Goal: Task Accomplishment & Management: Manage account settings

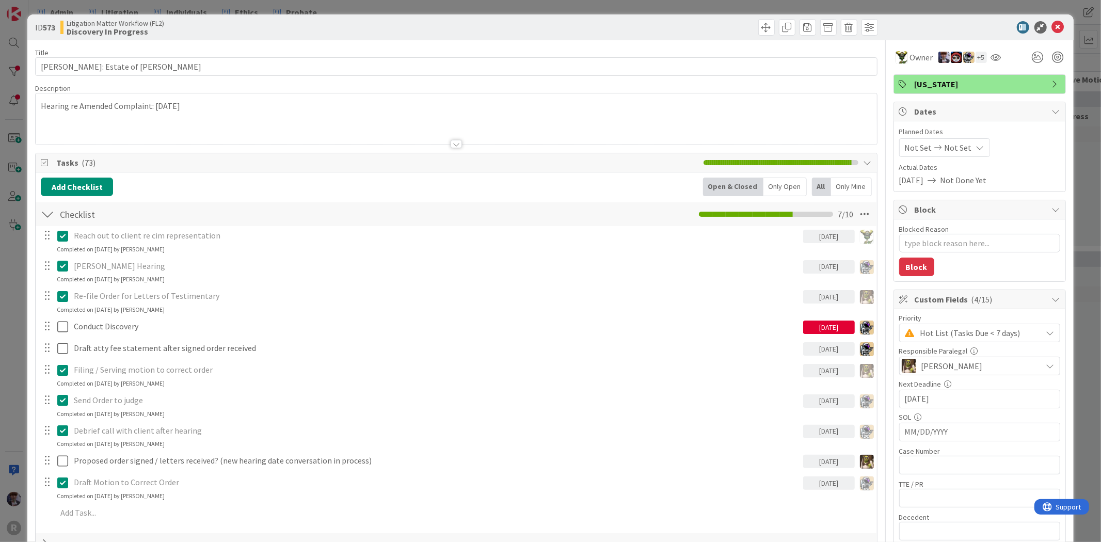
click at [586, 5] on div "ID 573 Litigation Matter Workflow (FL2) Discovery In Progress Title 31 / 128 [P…" at bounding box center [550, 271] width 1101 height 542
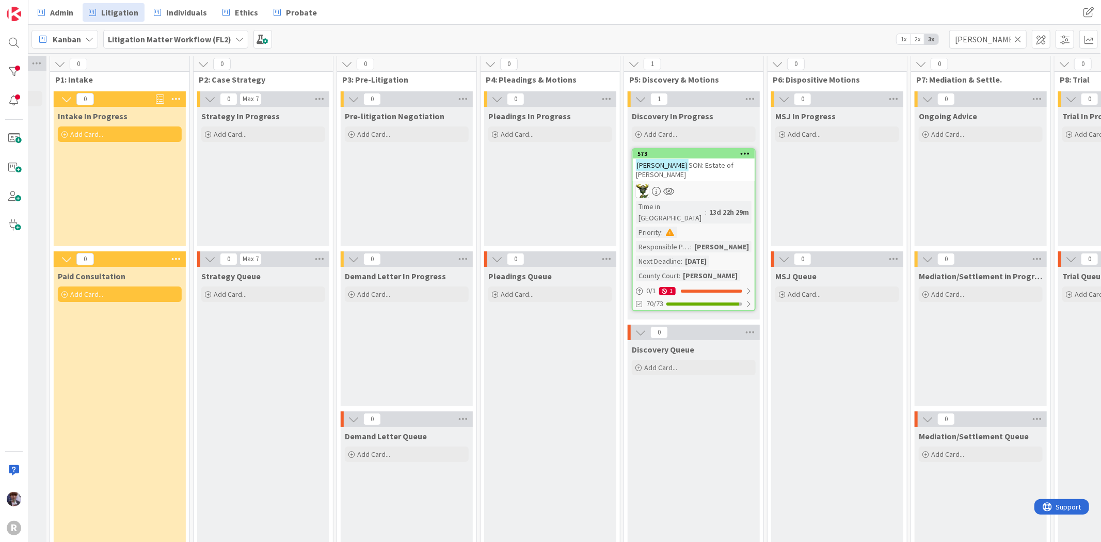
scroll to position [0, 219]
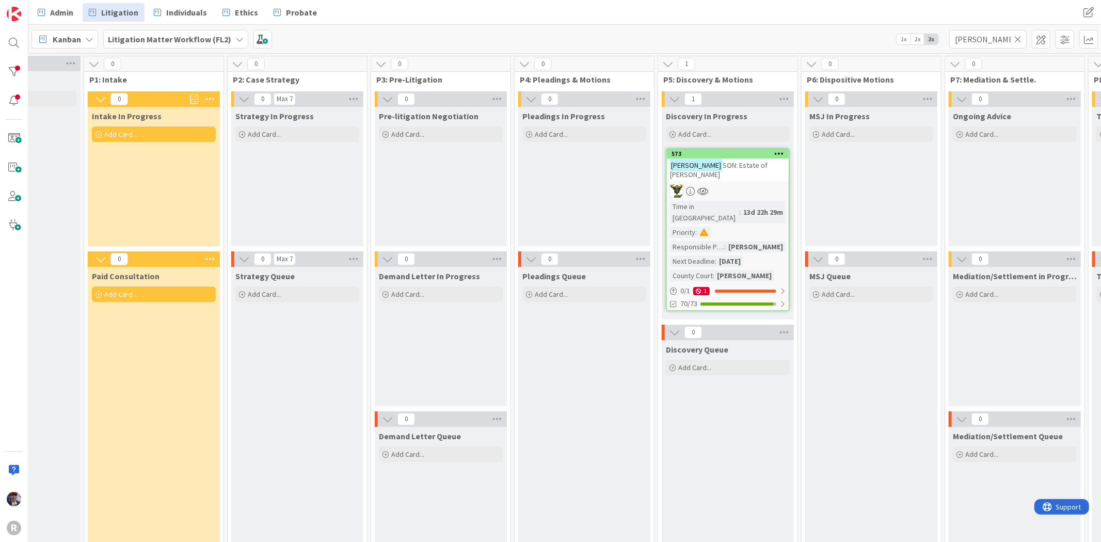
click at [306, 188] on div "Strategy In Progress Add Card..." at bounding box center [297, 176] width 132 height 139
drag, startPoint x: 981, startPoint y: 35, endPoint x: 930, endPoint y: 45, distance: 52.2
click at [930, 45] on div "Kanban Litigation Matter Workflow (FL2) 1x 2x 3x [PERSON_NAME]" at bounding box center [564, 39] width 1073 height 28
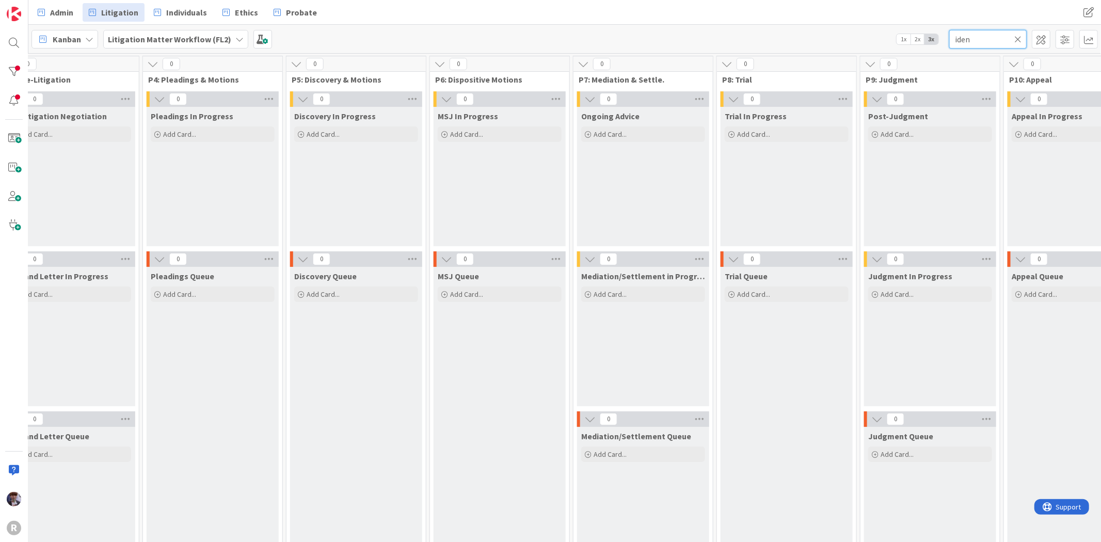
scroll to position [0, 561]
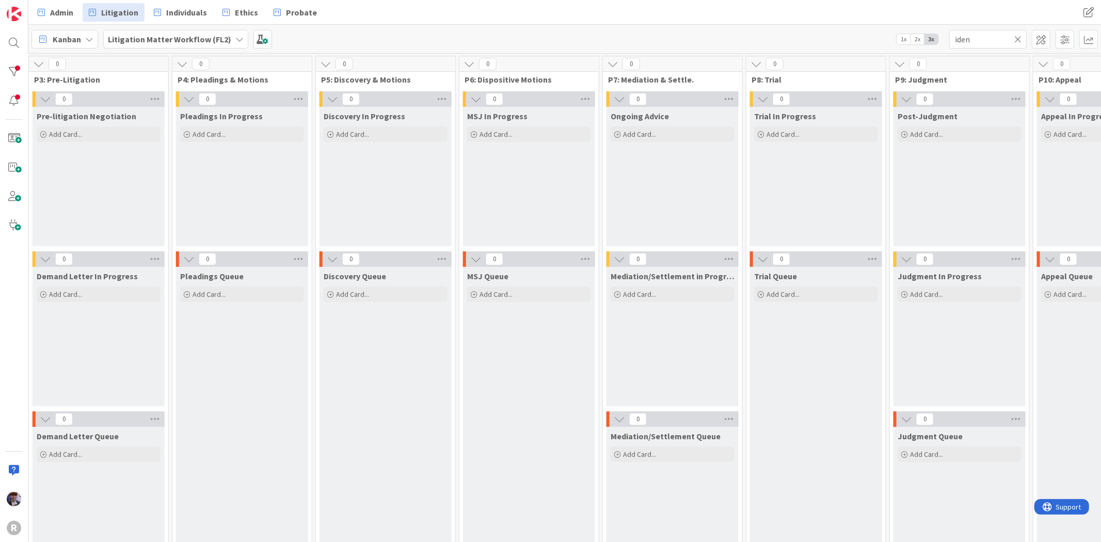
click at [636, 194] on div "Ongoing Advice Add Card..." at bounding box center [673, 176] width 132 height 139
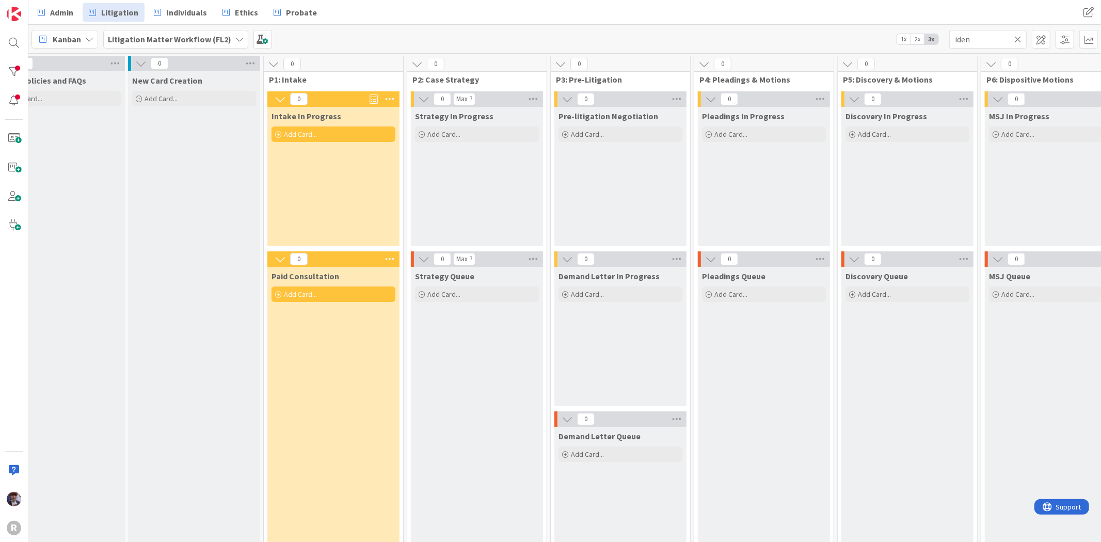
scroll to position [0, 29]
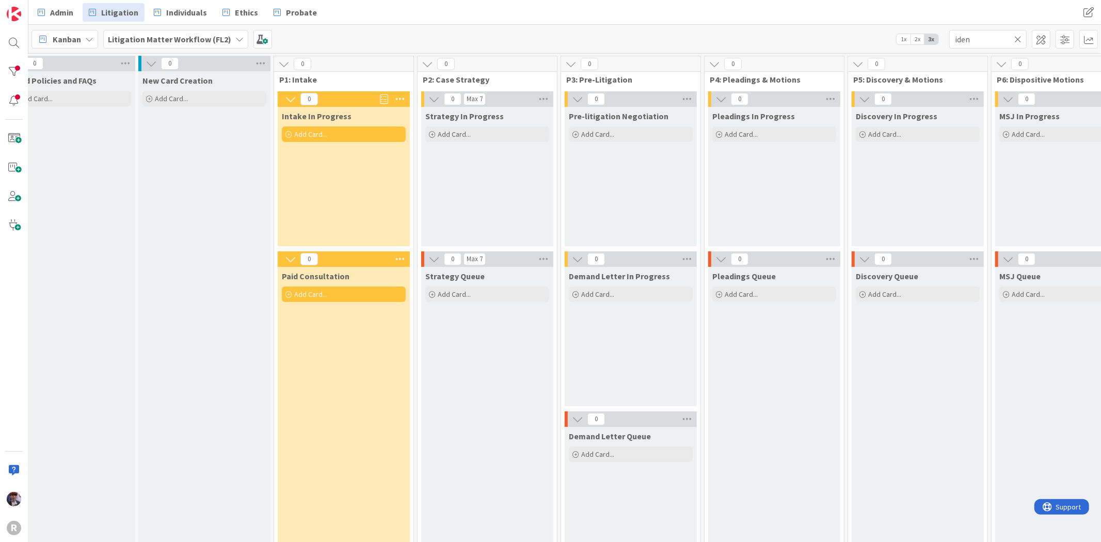
click at [166, 41] on b "Litigation Matter Workflow (FL2)" at bounding box center [169, 39] width 123 height 10
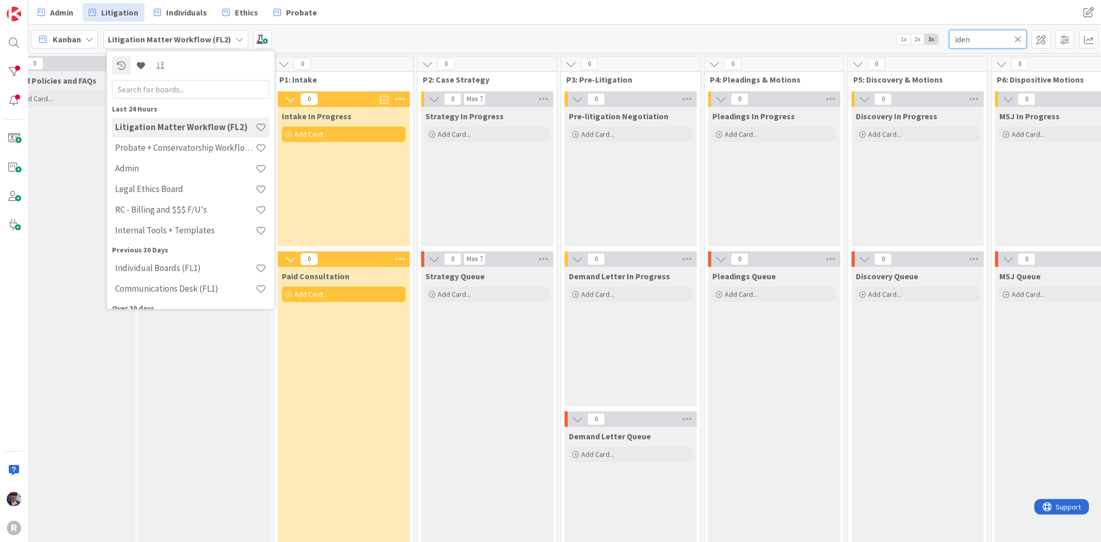
drag, startPoint x: 992, startPoint y: 39, endPoint x: 868, endPoint y: 47, distance: 124.2
click at [868, 47] on div "Kanban Litigation Matter Workflow (FL2) Last 24 Hours Litigation Matter Workflo…" at bounding box center [564, 39] width 1073 height 28
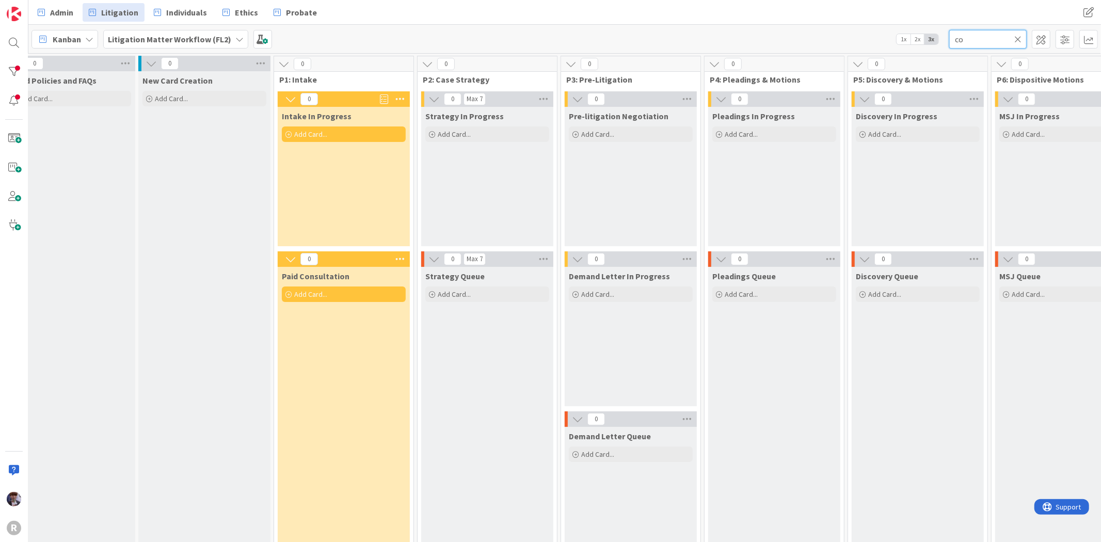
type input "c"
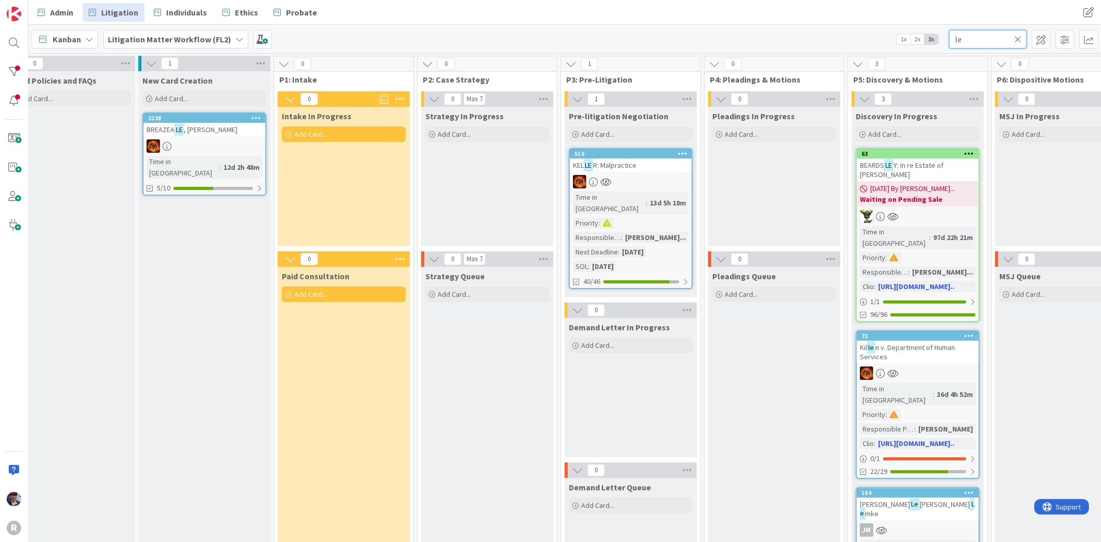
type input "l"
click at [778, 34] on div "Kanban Litigation Matter Workflow (FL2) 1x 2x 3x" at bounding box center [564, 39] width 1073 height 28
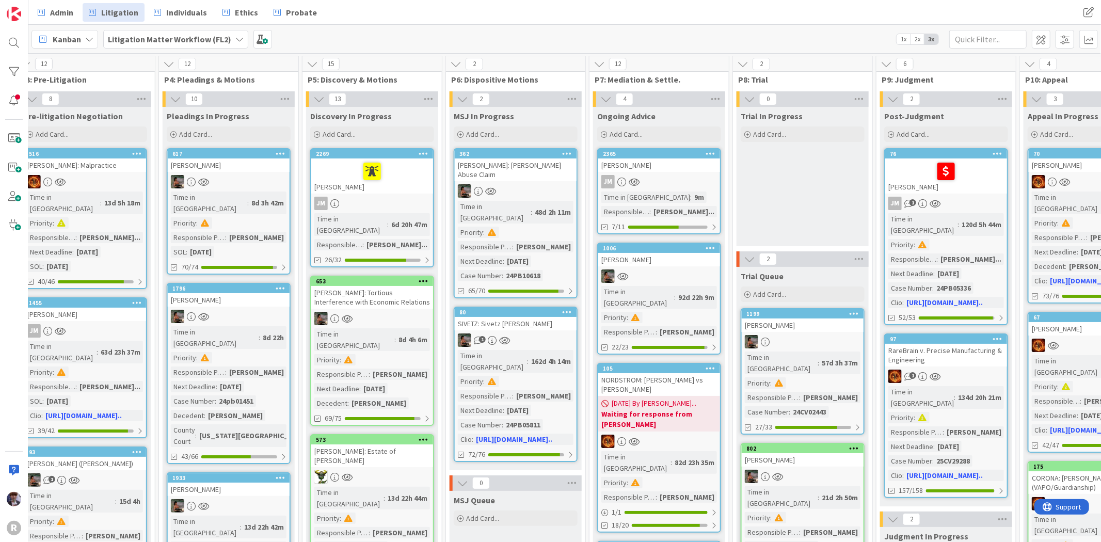
scroll to position [0, 576]
click at [674, 170] on div "[PERSON_NAME]" at bounding box center [658, 165] width 122 height 13
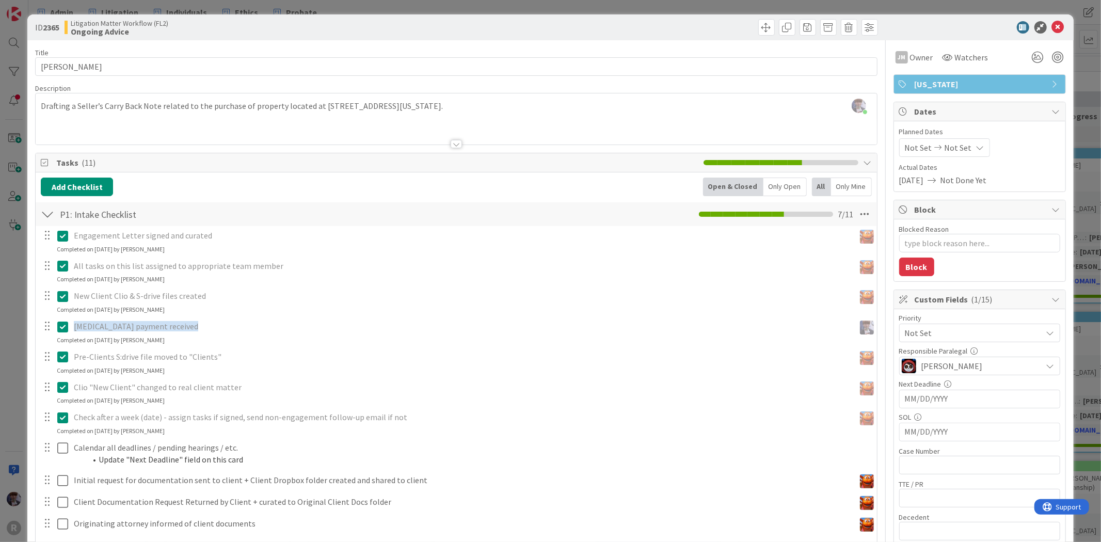
click at [797, 178] on div "Only Open" at bounding box center [785, 187] width 43 height 19
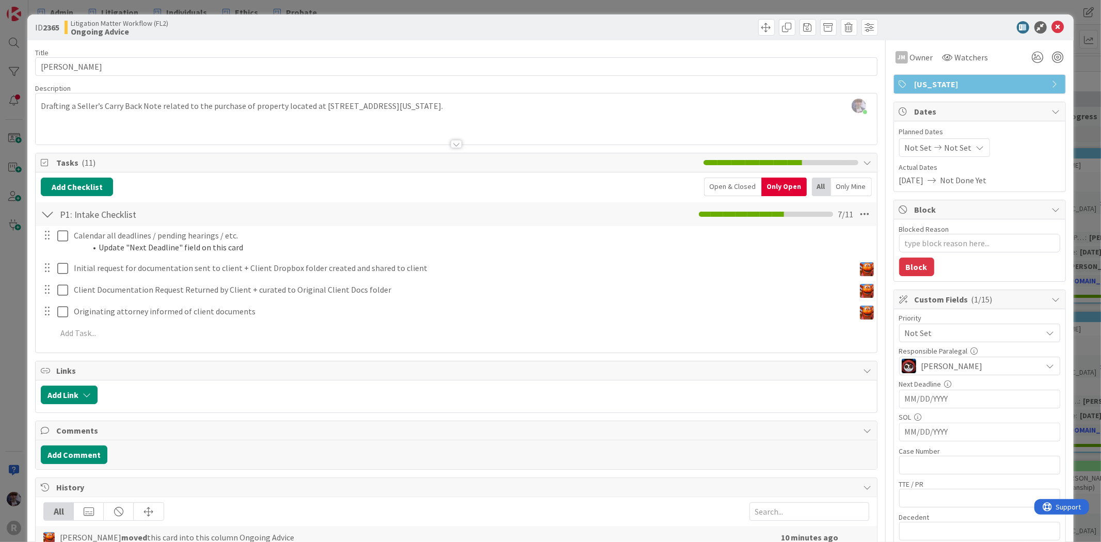
click at [939, 338] on span "Not Set" at bounding box center [971, 333] width 132 height 14
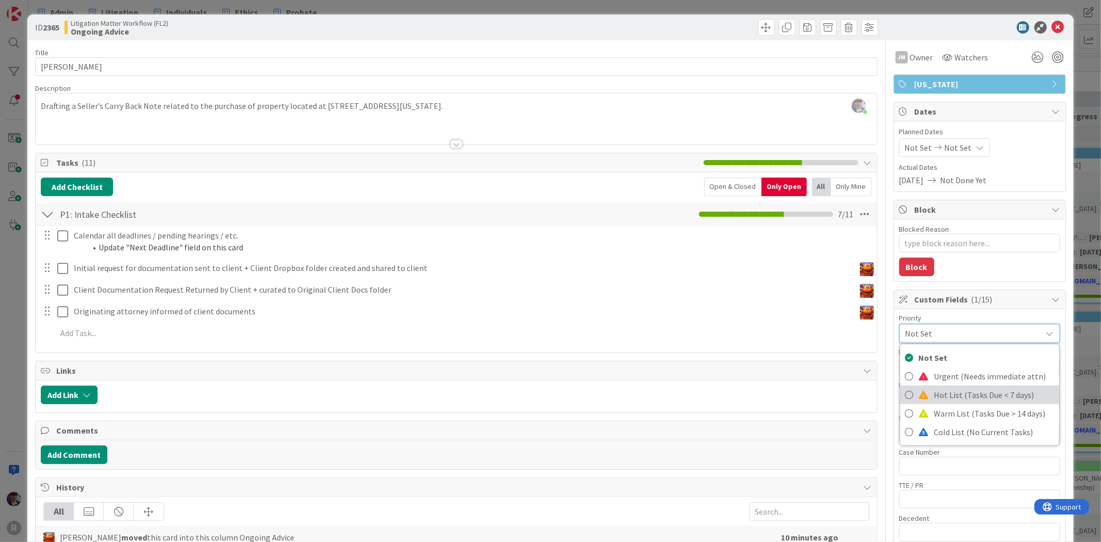
click at [965, 397] on span "Hot List (Tasks Due < 7 days)" at bounding box center [995, 394] width 120 height 15
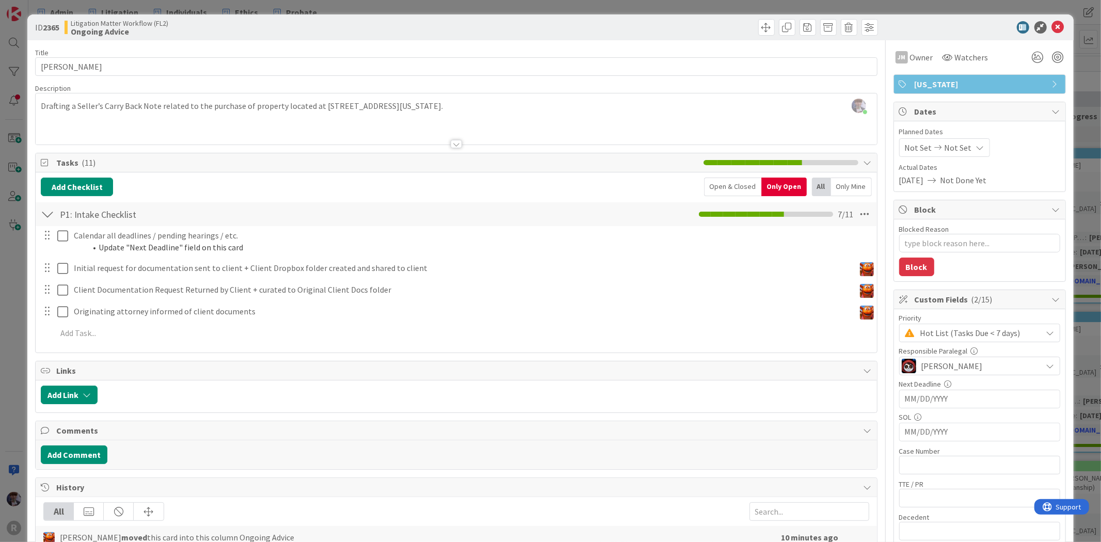
type textarea "x"
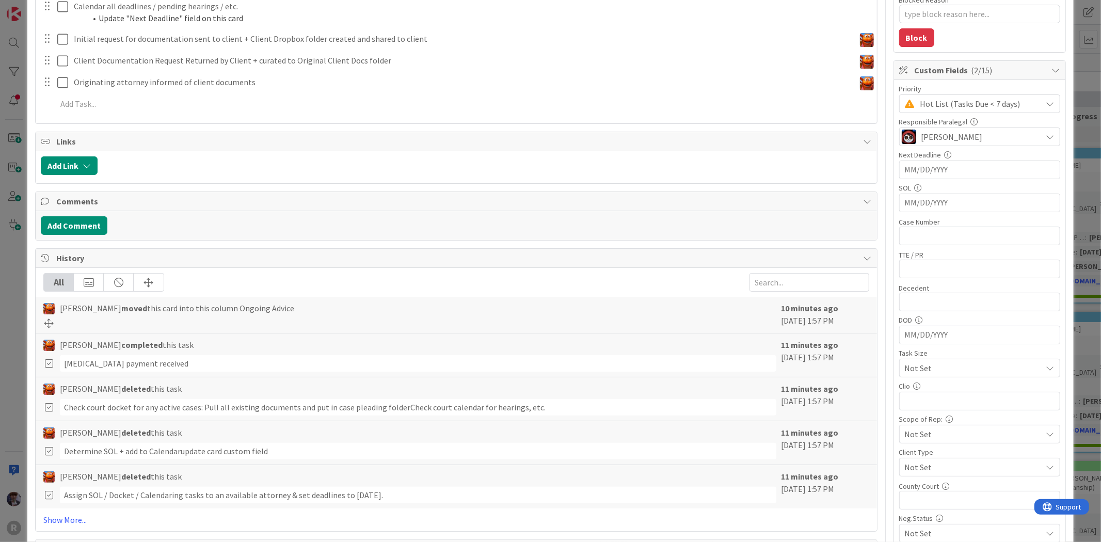
scroll to position [287, 0]
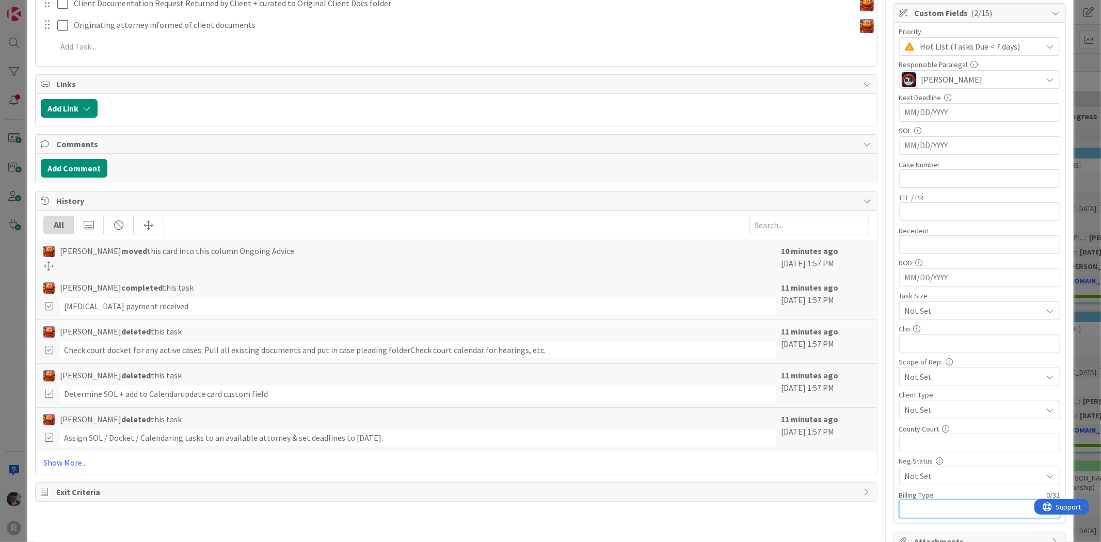
click at [927, 514] on input "text" at bounding box center [979, 509] width 161 height 19
type input "Flat"
type textarea "x"
type input "Flat fee"
type textarea "x"
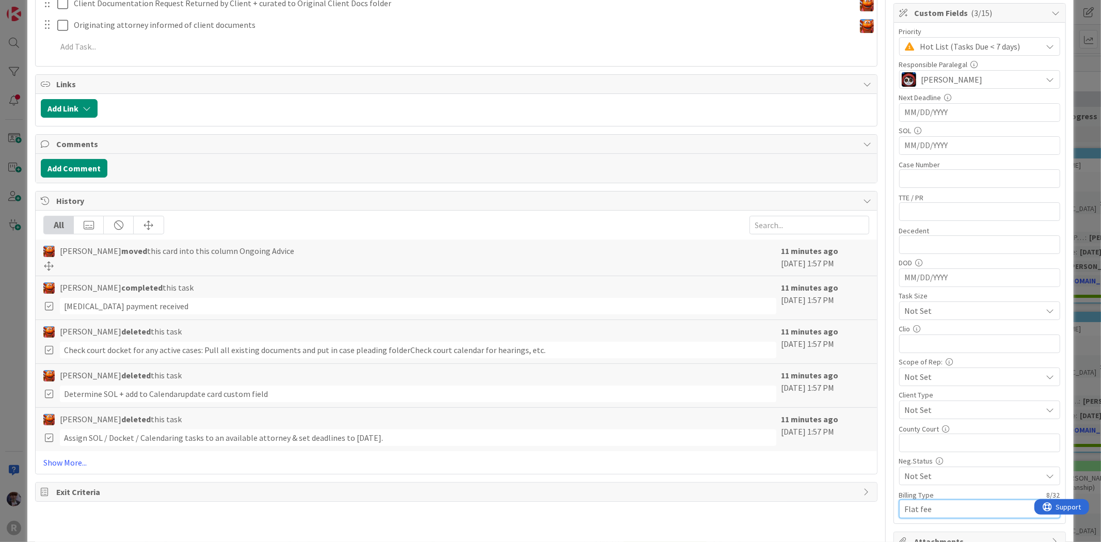
type input "Flat fee"
click at [899, 494] on label "Billing Type" at bounding box center [916, 495] width 35 height 9
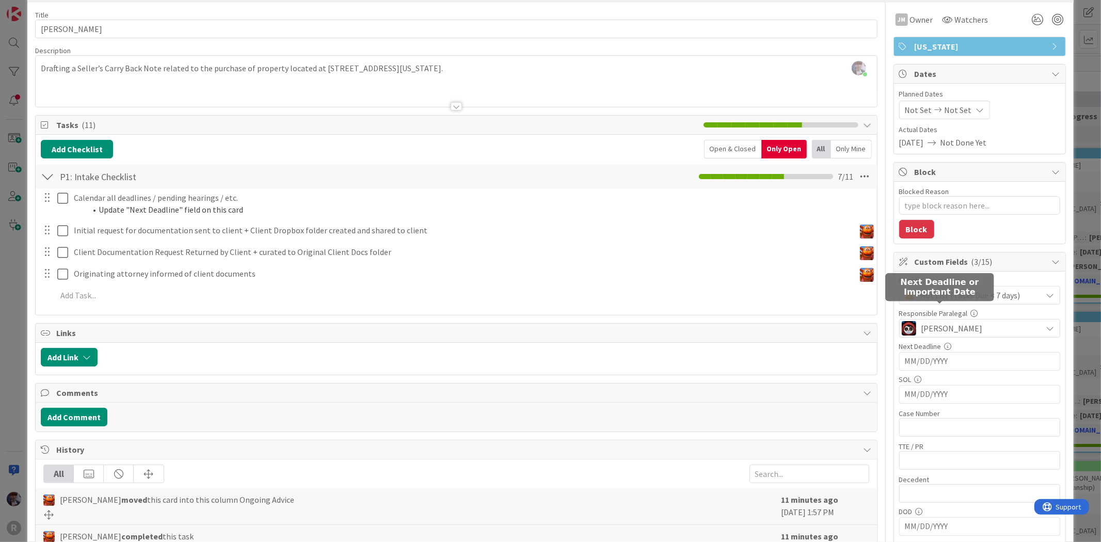
scroll to position [0, 0]
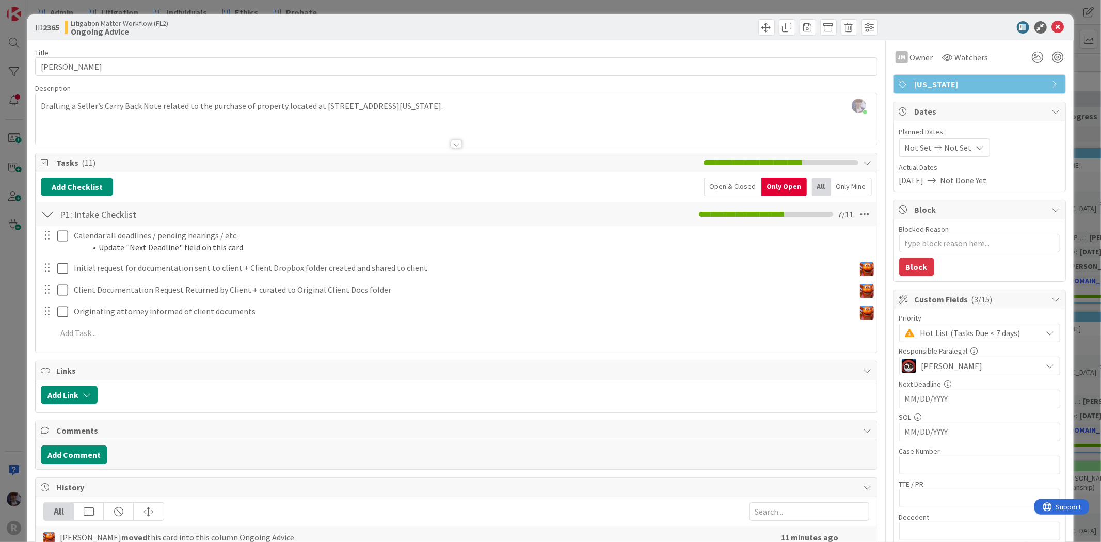
click at [1082, 185] on div "ID 2365 Litigation Matter Workflow (FL2) Ongoing Advice Title 16 / 128 [PERSON_…" at bounding box center [550, 271] width 1101 height 542
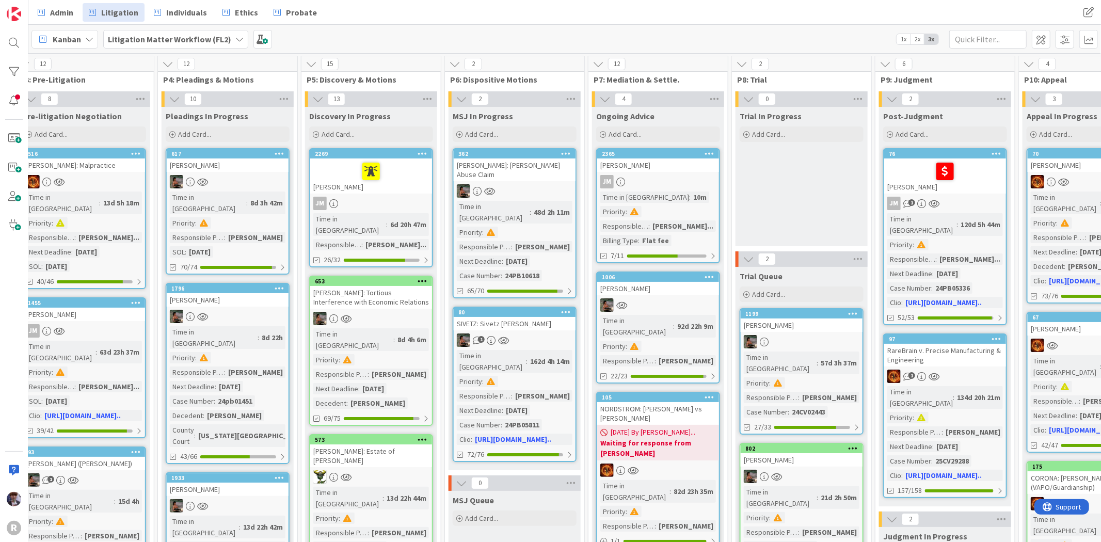
click at [759, 191] on div "Trial In Progress Add Card..." at bounding box center [802, 176] width 132 height 139
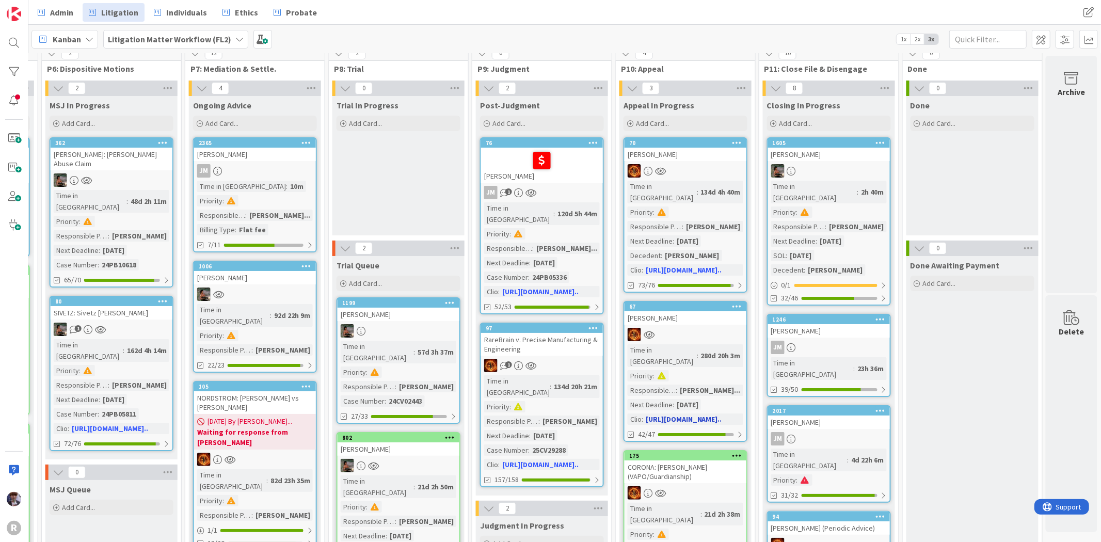
scroll to position [0, 988]
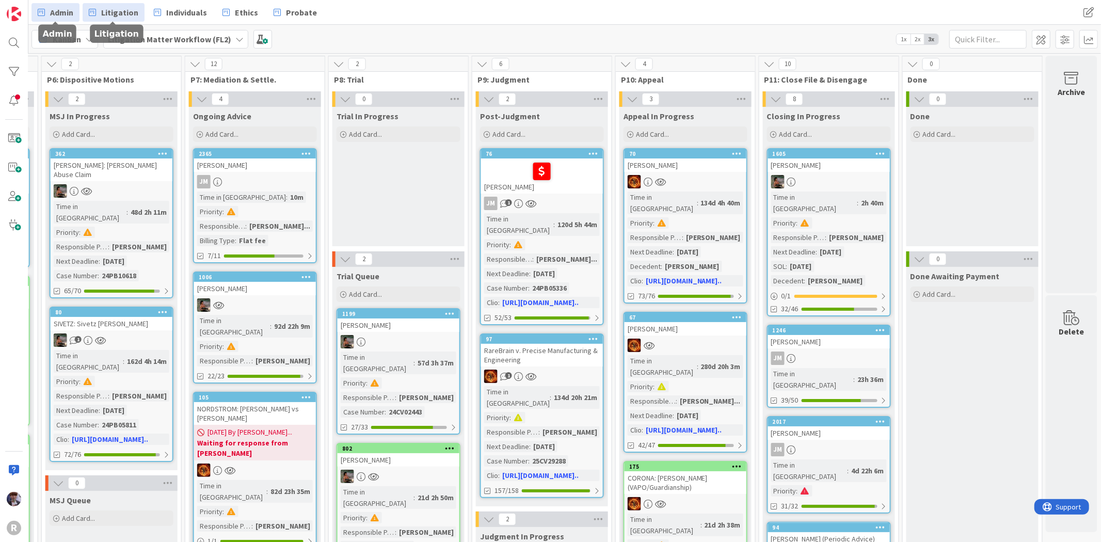
click at [64, 12] on span "Admin" at bounding box center [61, 12] width 23 height 12
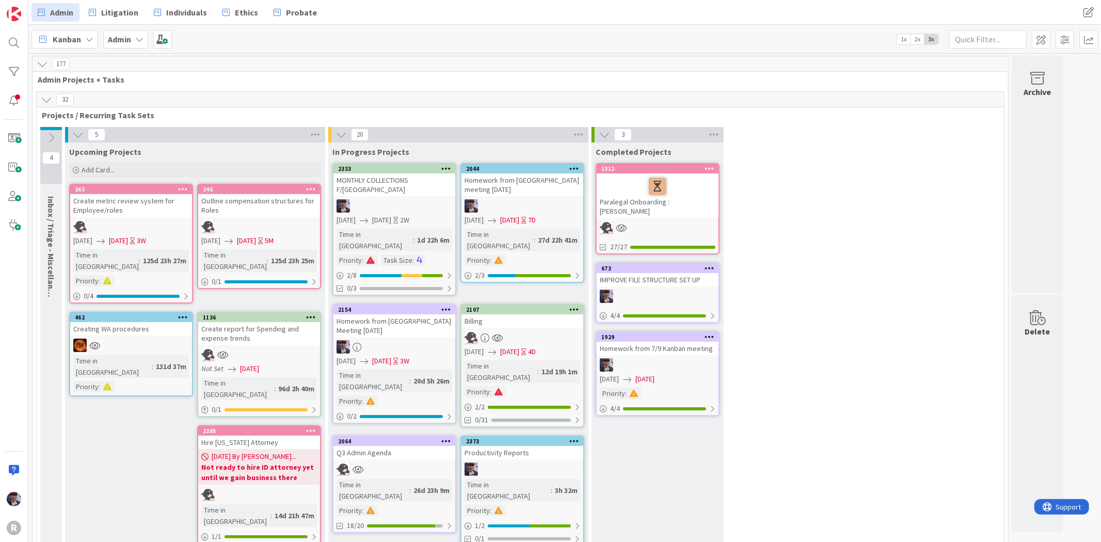
click at [51, 104] on icon at bounding box center [46, 99] width 11 height 11
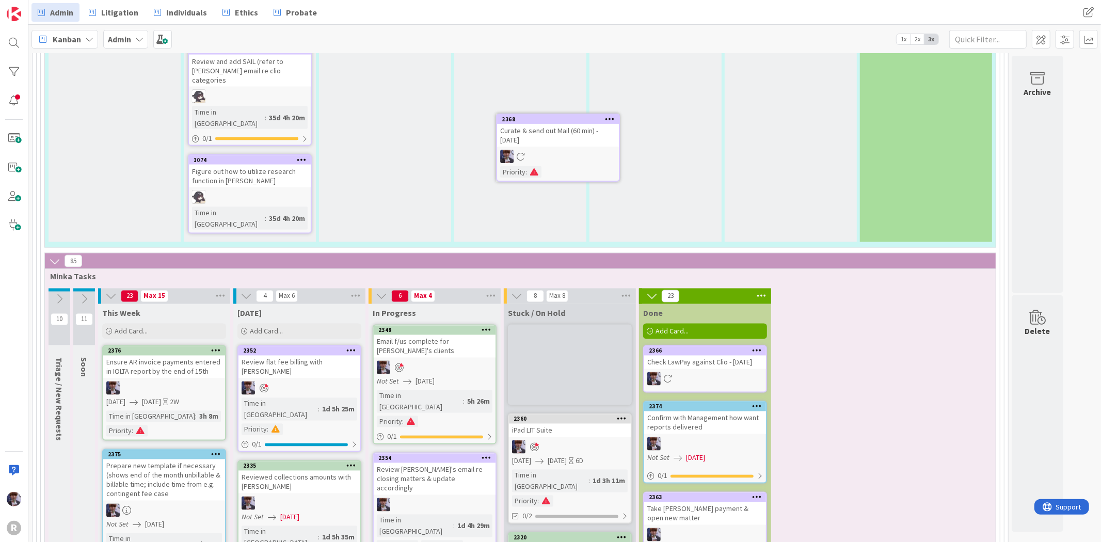
scroll to position [1416, 0]
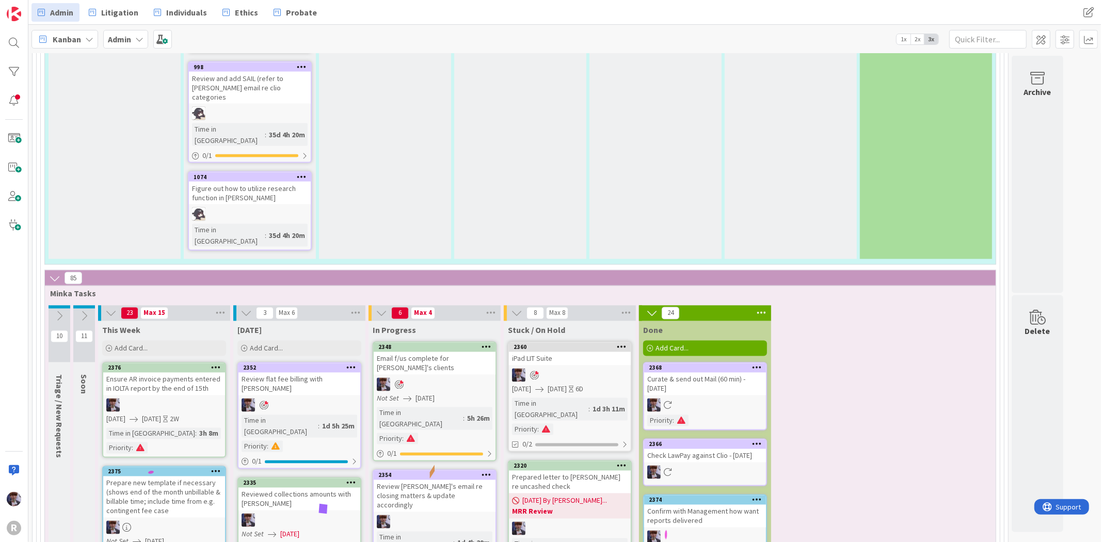
click at [709, 399] on div at bounding box center [705, 405] width 122 height 13
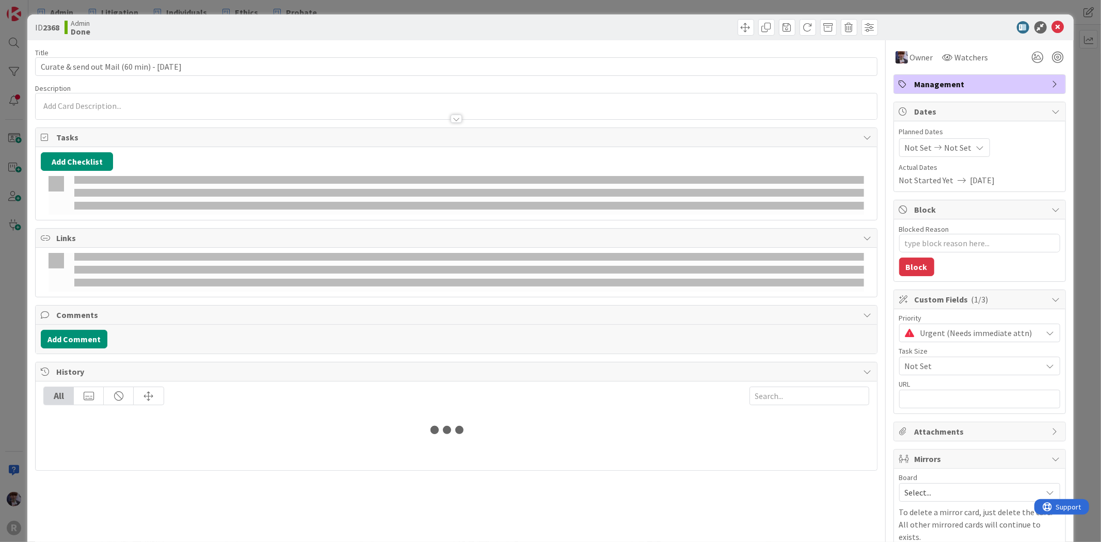
type textarea "x"
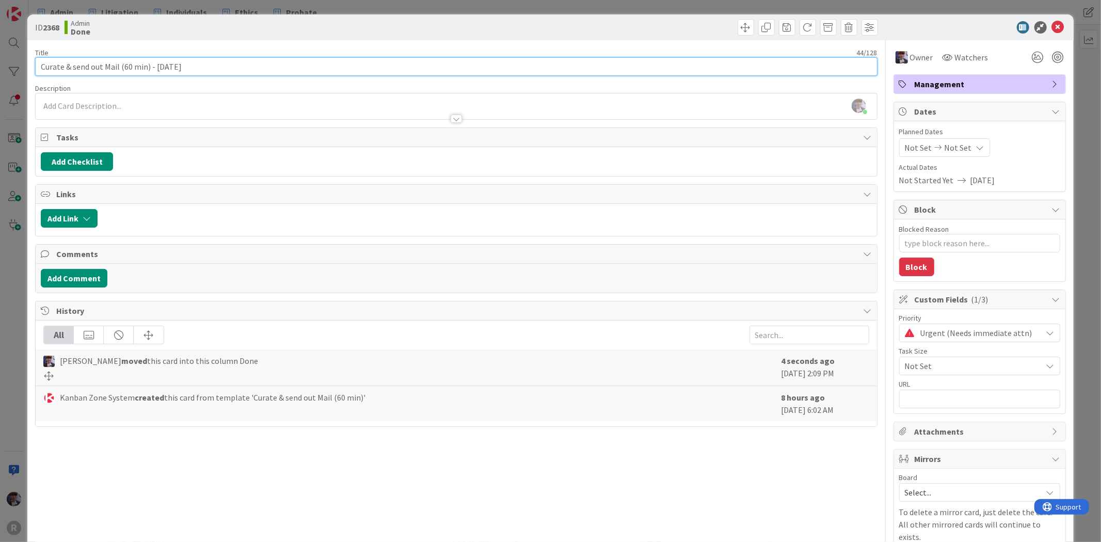
drag, startPoint x: 147, startPoint y: 68, endPoint x: 118, endPoint y: 66, distance: 29.5
click at [118, 66] on input "Curate & send out Mail (60 min) - [DATE]" at bounding box center [456, 66] width 842 height 19
type input "Curate & send out Mail - [DATE]"
type textarea "x"
type input "Curate & send out Mail - [DATE]"
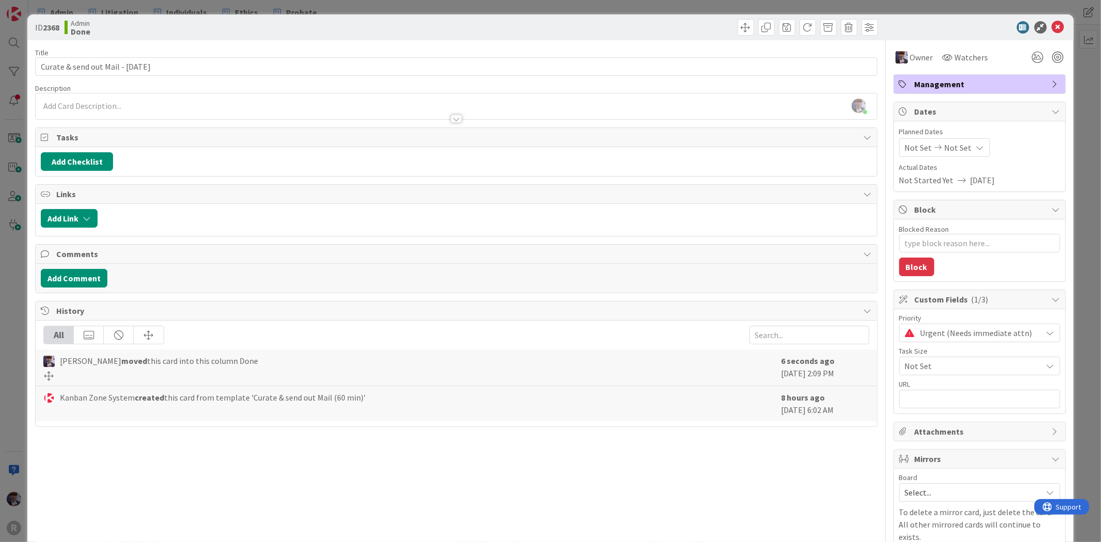
click at [13, 304] on div "ID 2368 Admin Done Title 35 / 128 Curate & send out Mail - [DATE] Description […" at bounding box center [550, 271] width 1101 height 542
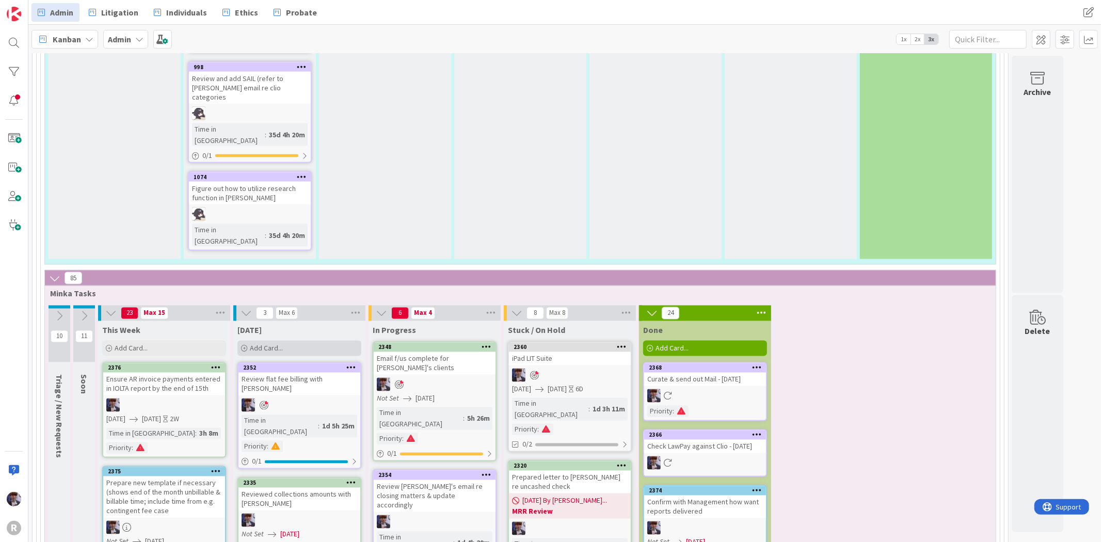
click at [288, 341] on div "Add Card..." at bounding box center [300, 348] width 124 height 15
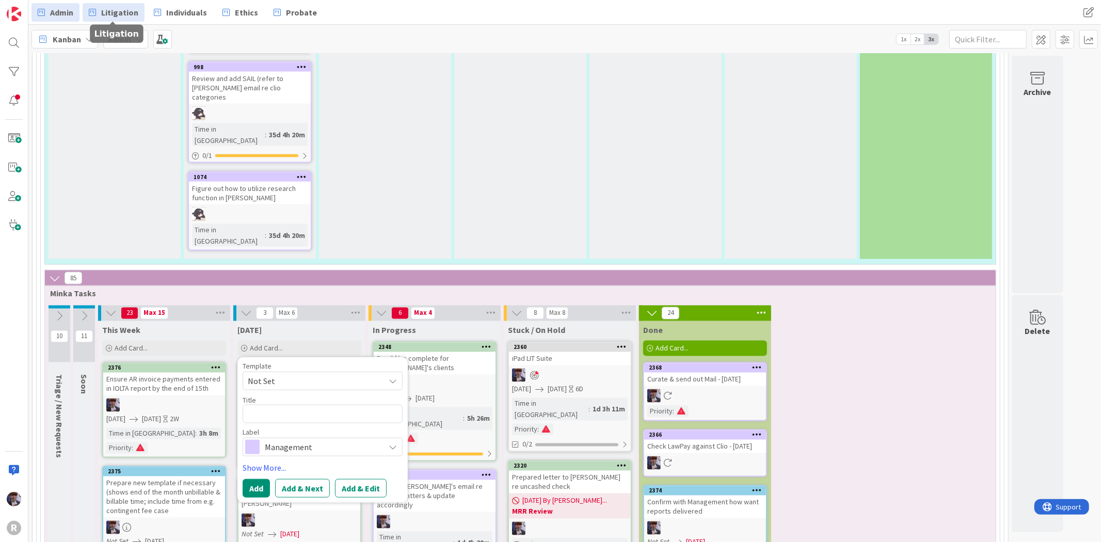
click at [117, 17] on span "Litigation" at bounding box center [119, 12] width 37 height 12
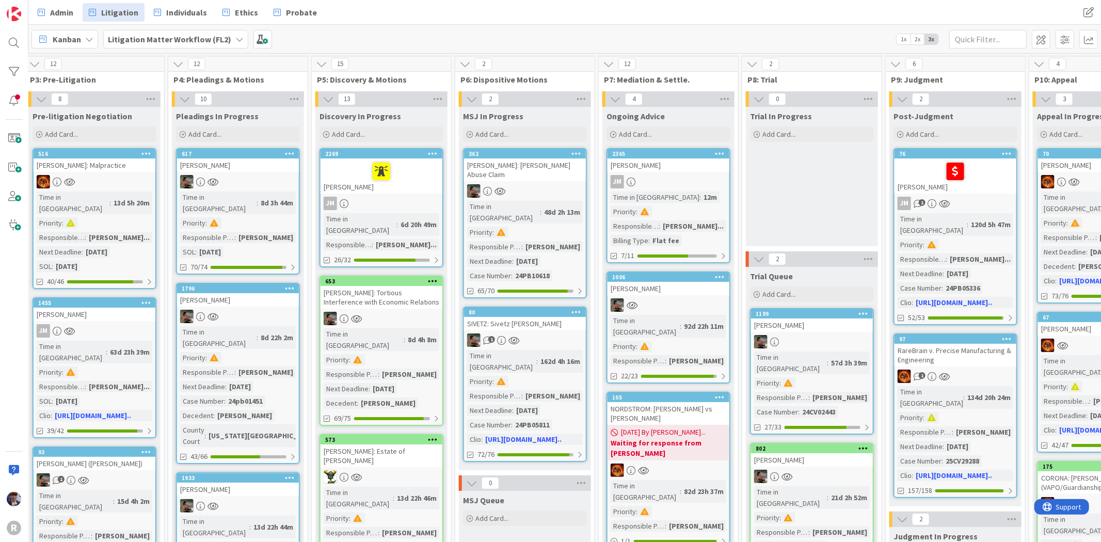
scroll to position [0, 590]
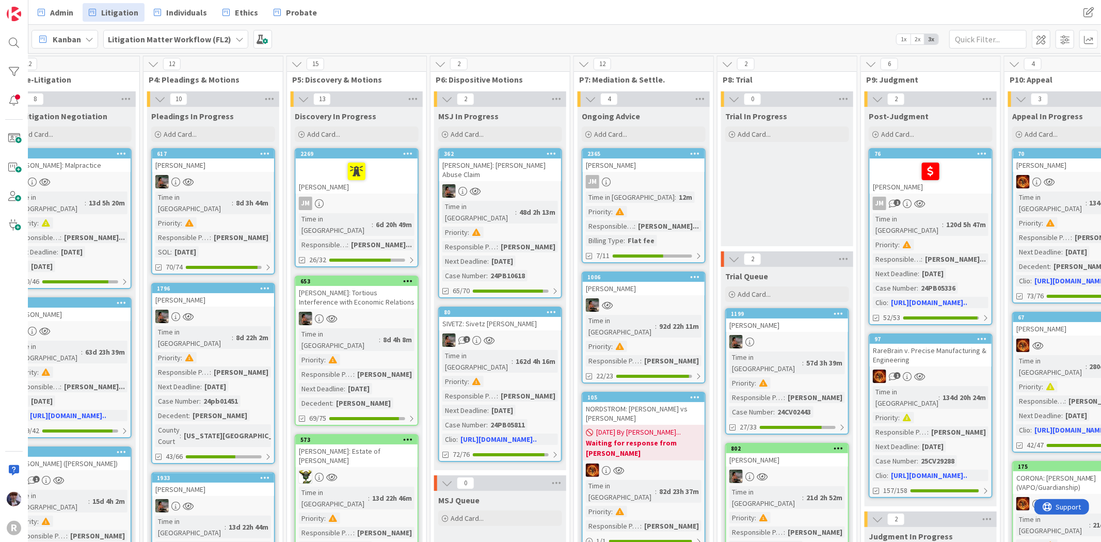
click at [659, 172] on link "2365 [PERSON_NAME] Time in Column : 12m Priority : Responsible Paralegal : [PER…" at bounding box center [644, 205] width 124 height 115
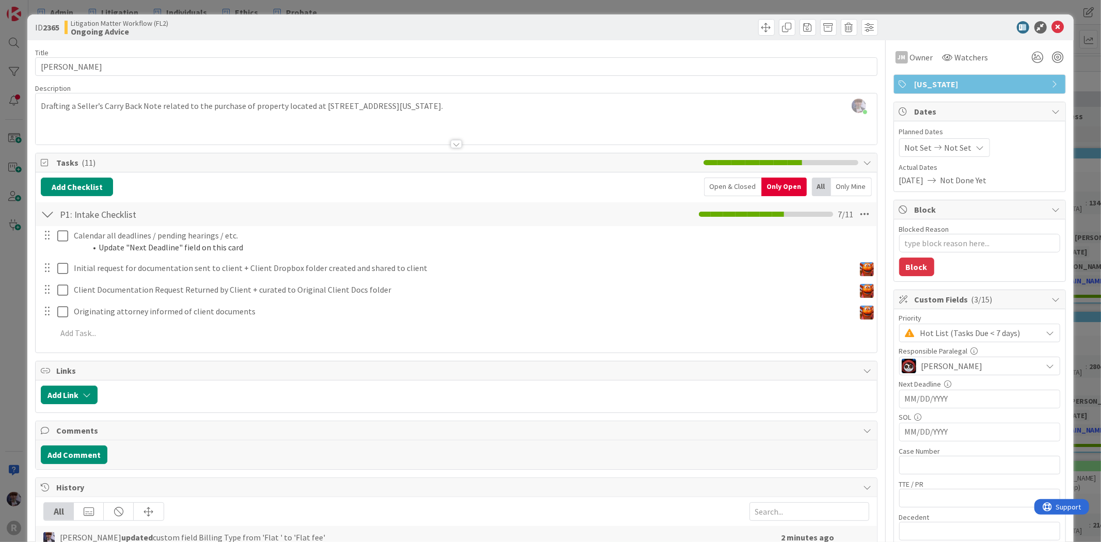
click at [717, 185] on div "Open & Closed" at bounding box center [732, 187] width 57 height 19
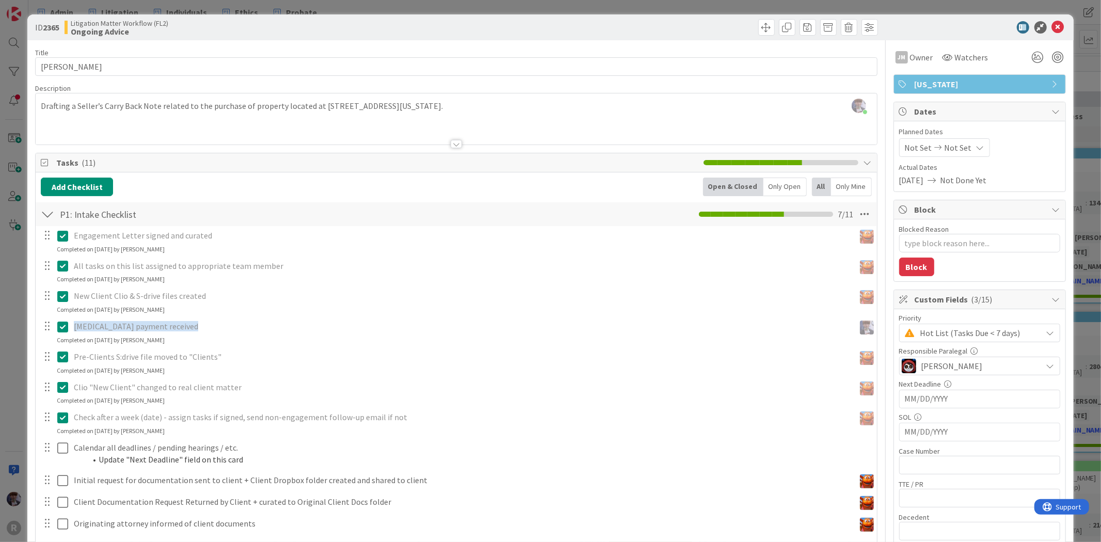
click at [122, 325] on span "[MEDICAL_DATA] payment received" at bounding box center [136, 326] width 124 height 10
click at [68, 326] on icon at bounding box center [64, 327] width 15 height 12
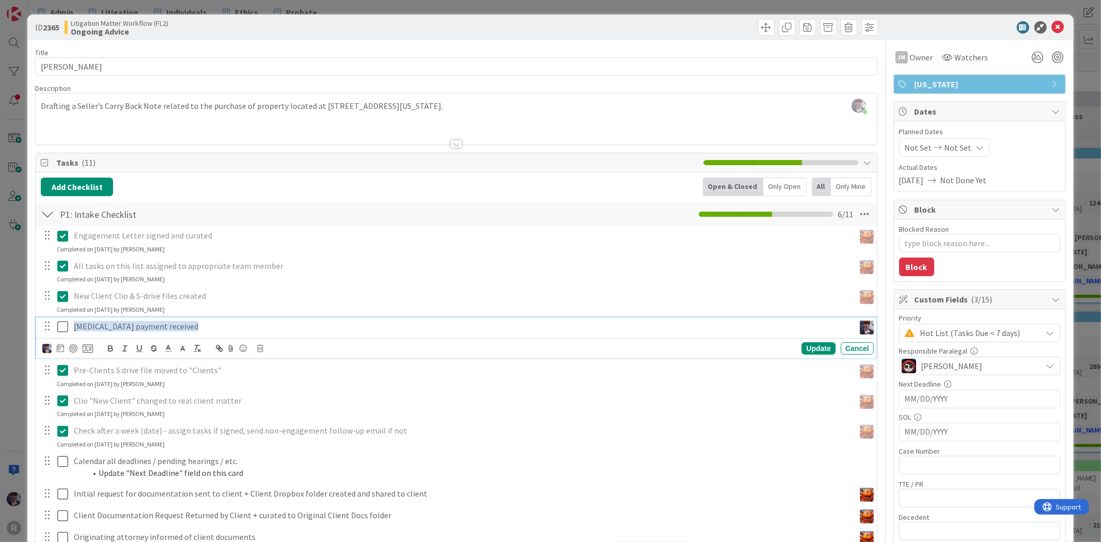
click at [113, 324] on span "[MEDICAL_DATA] payment received" at bounding box center [136, 326] width 124 height 10
click at [86, 347] on icon at bounding box center [88, 348] width 10 height 9
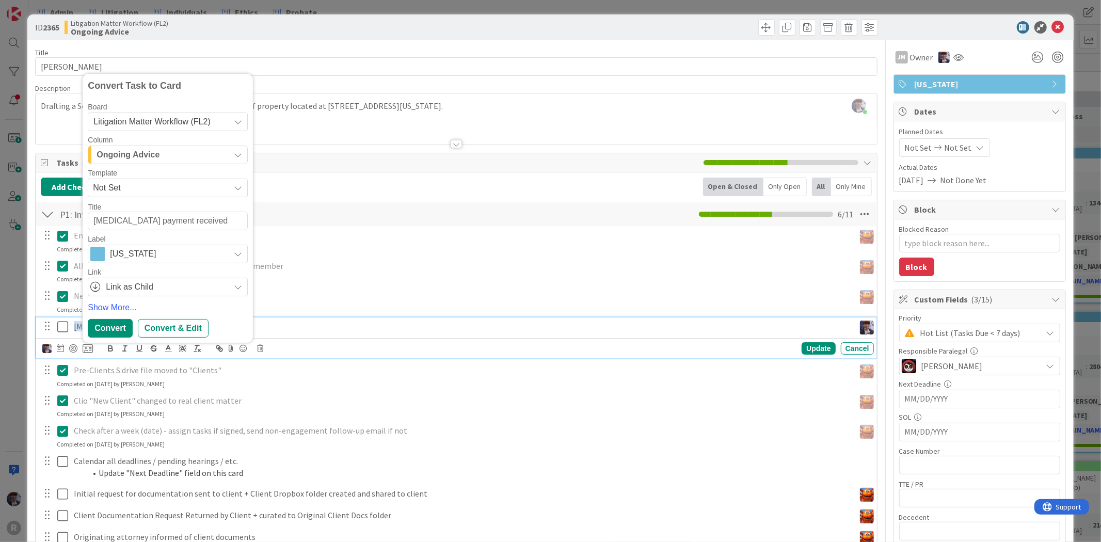
click at [160, 158] on div "Ongoing Advice" at bounding box center [162, 155] width 136 height 17
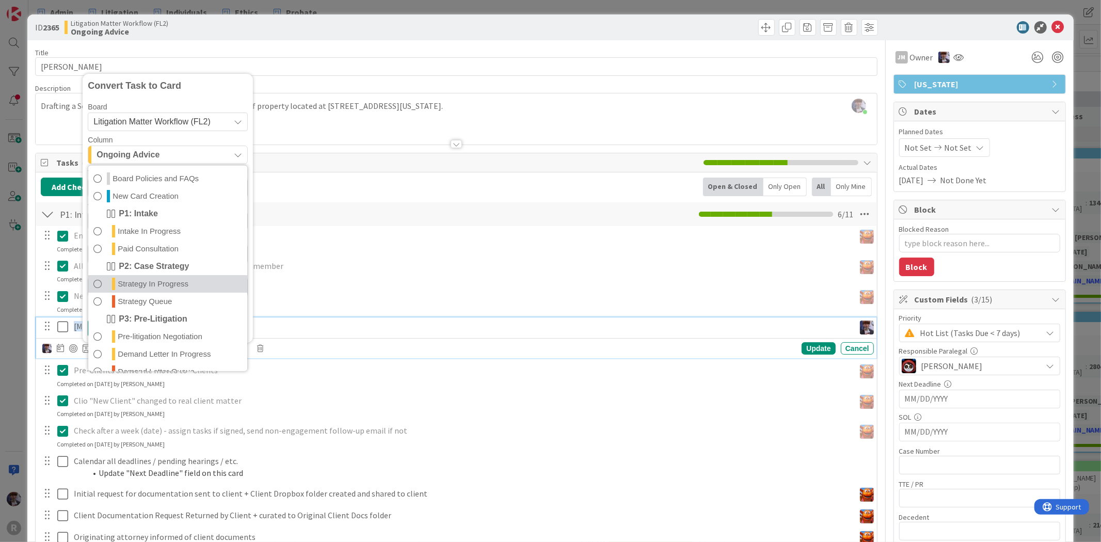
scroll to position [229, 0]
click at [173, 126] on span "Litigation Matter Workflow (FL2)" at bounding box center [151, 121] width 117 height 9
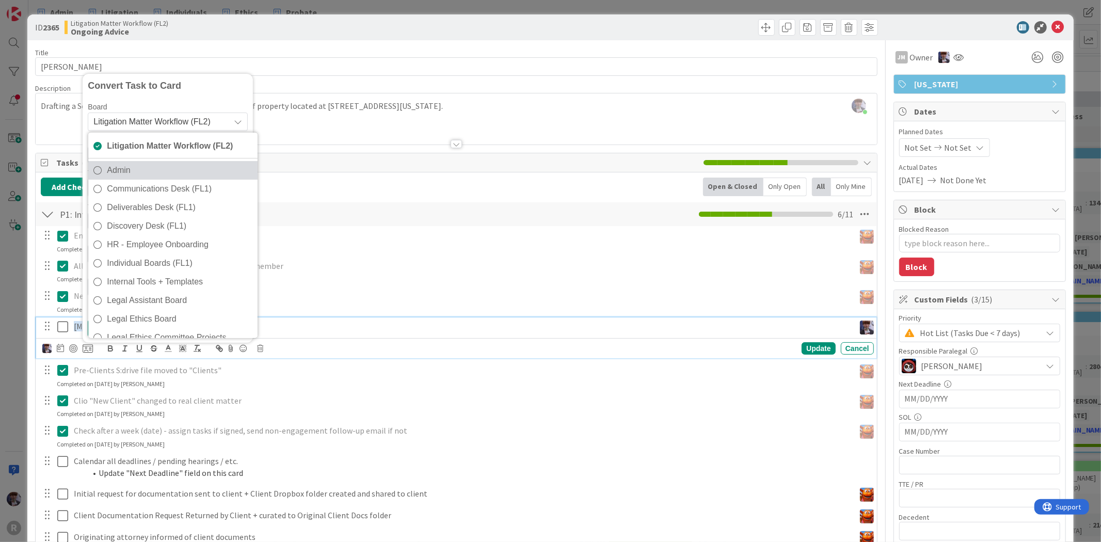
click at [154, 170] on span "Admin" at bounding box center [180, 169] width 146 height 15
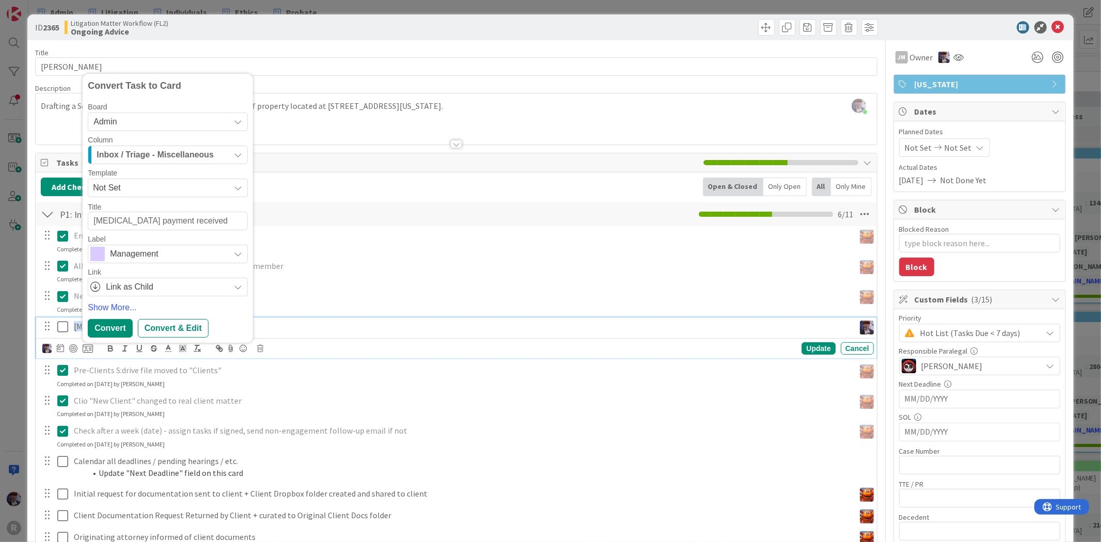
click at [168, 160] on span "Inbox / Triage - Miscellaneous" at bounding box center [155, 154] width 117 height 13
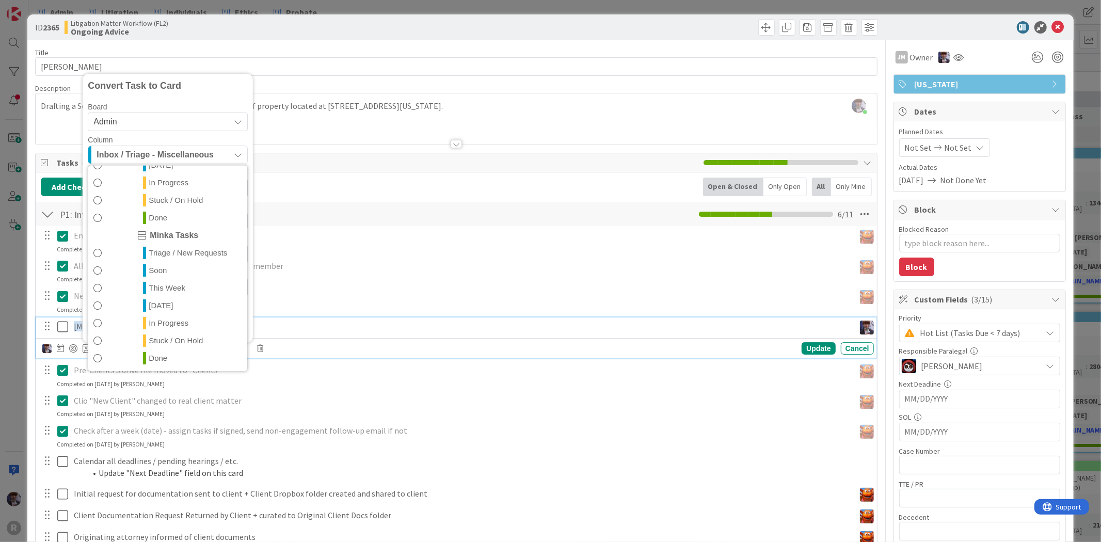
scroll to position [57, 0]
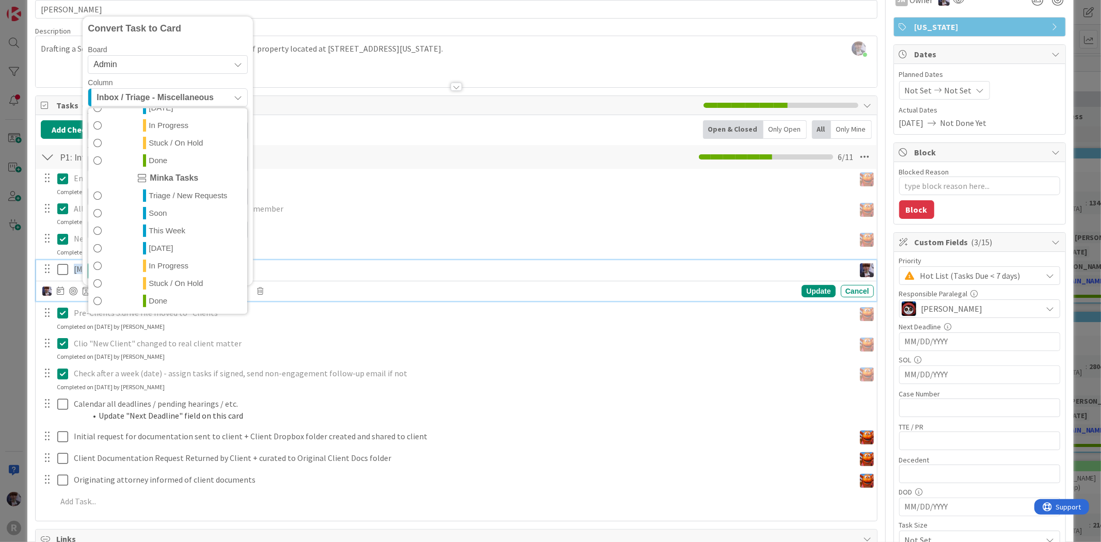
click at [165, 297] on span "Done" at bounding box center [158, 300] width 19 height 12
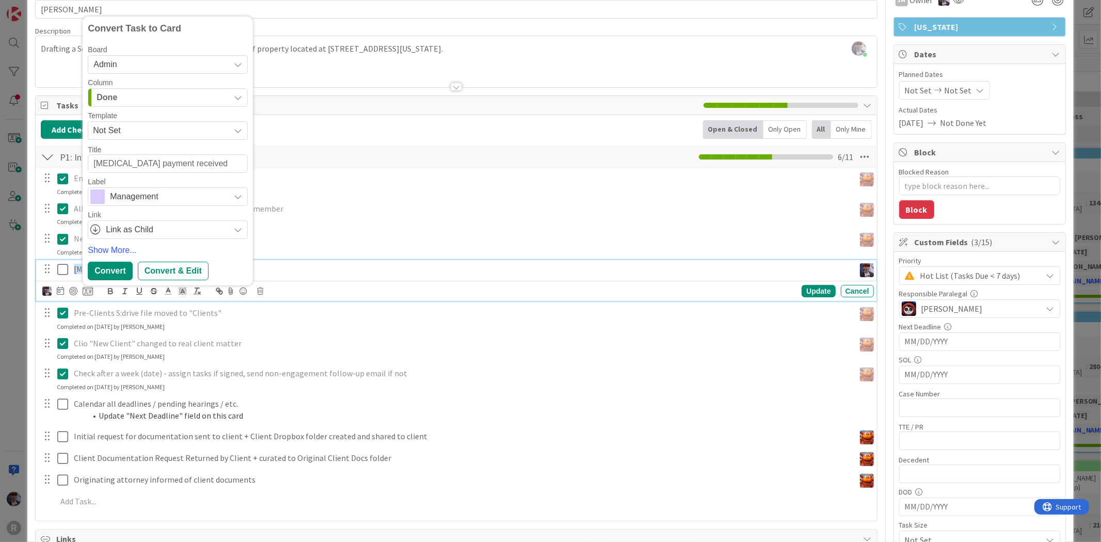
click at [154, 201] on span "Management" at bounding box center [167, 196] width 115 height 14
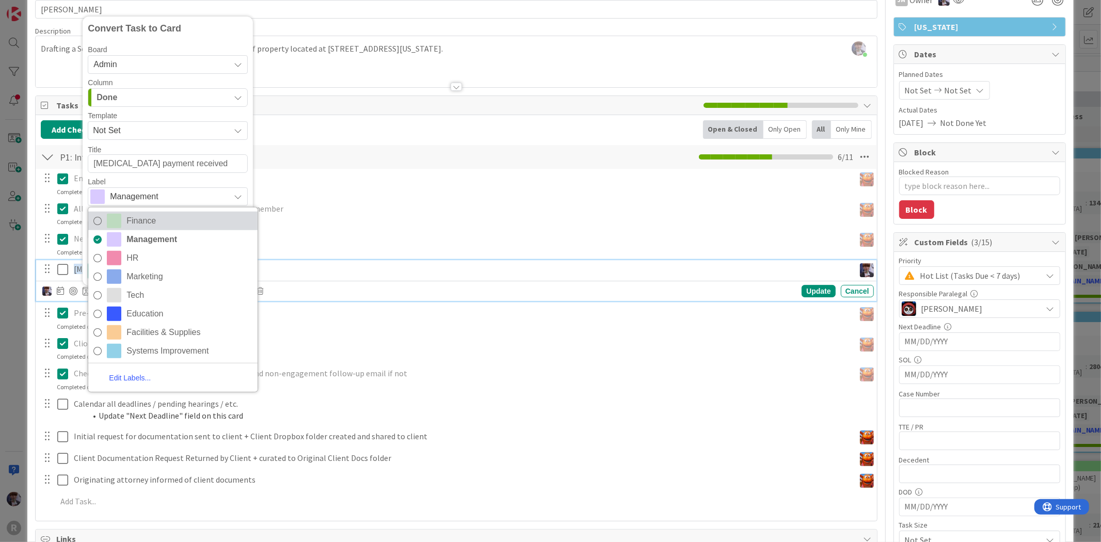
click at [155, 223] on span "Finance" at bounding box center [190, 220] width 126 height 15
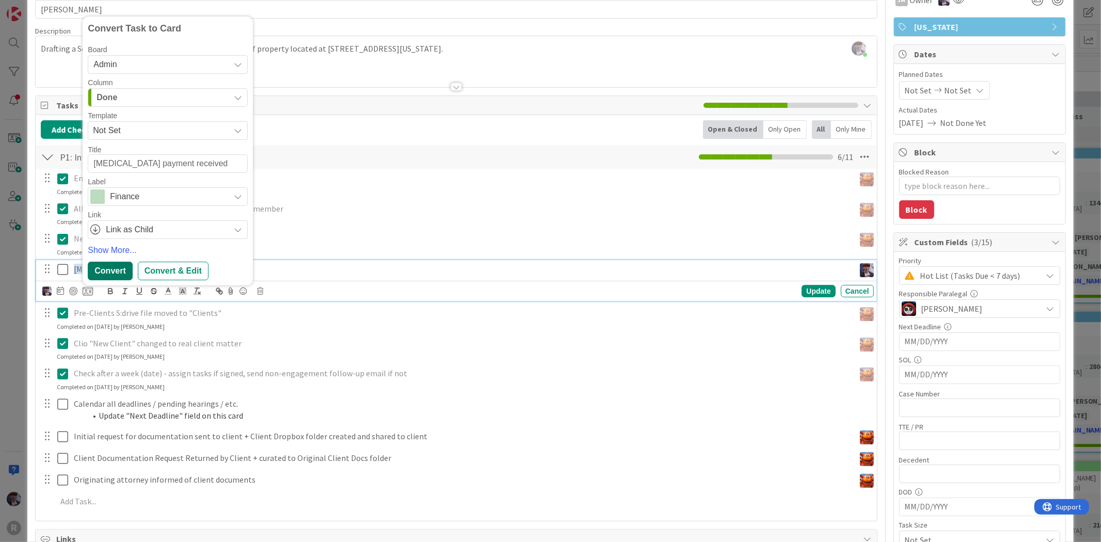
click at [98, 270] on div "Convert" at bounding box center [110, 271] width 44 height 19
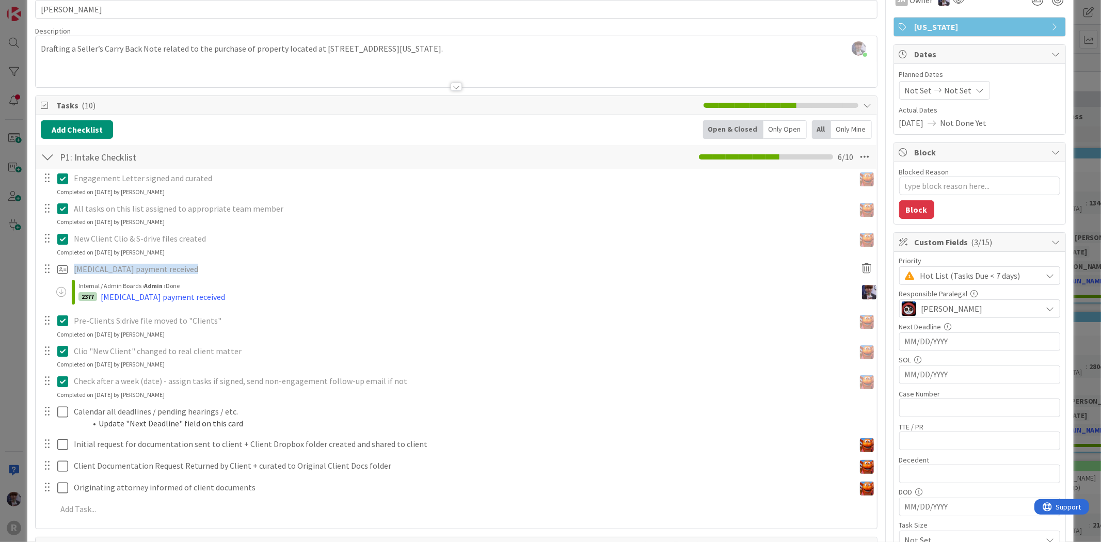
click at [27, 292] on div "ID 2365 Litigation Matter Workflow (FL2) Ongoing Advice Title 16 / 128 [PERSON_…" at bounding box center [550, 487] width 1046 height 1060
click at [20, 282] on div "ID 2365 Litigation Matter Workflow (FL2) Ongoing Advice Title 16 / 128 [PERSON_…" at bounding box center [550, 271] width 1101 height 542
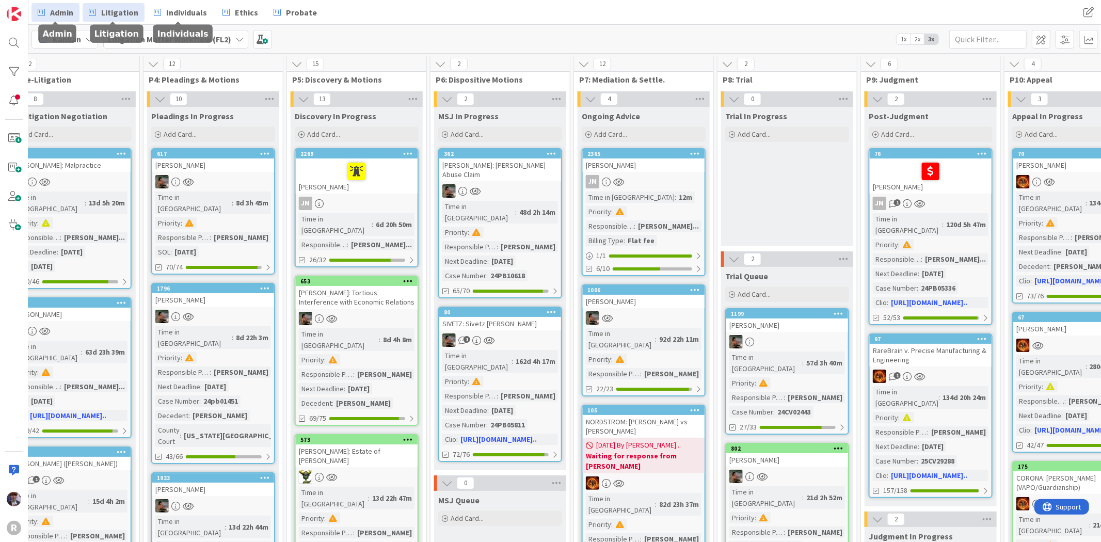
click at [76, 12] on link "Admin" at bounding box center [55, 12] width 48 height 19
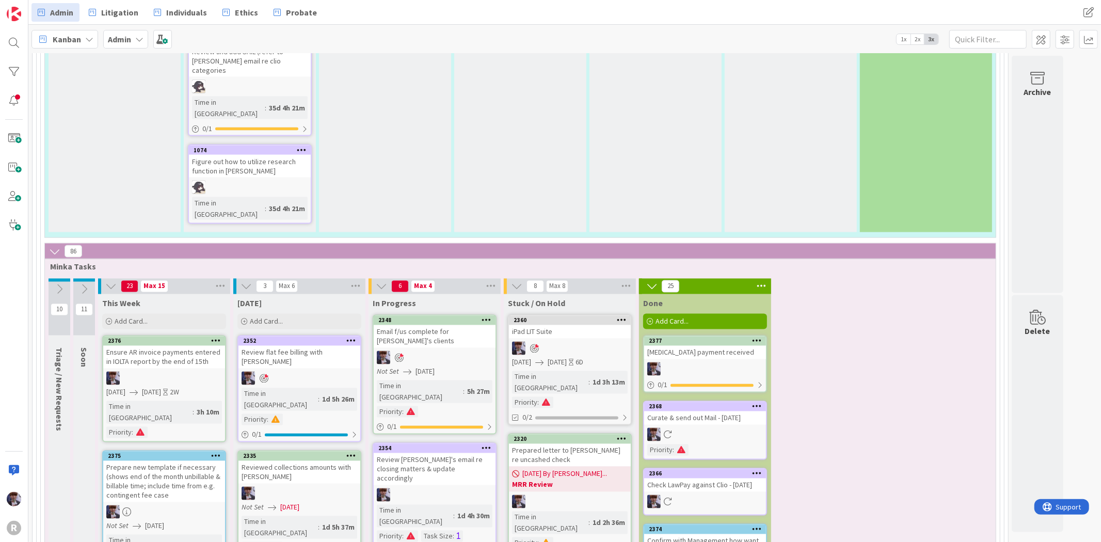
scroll to position [1434, 0]
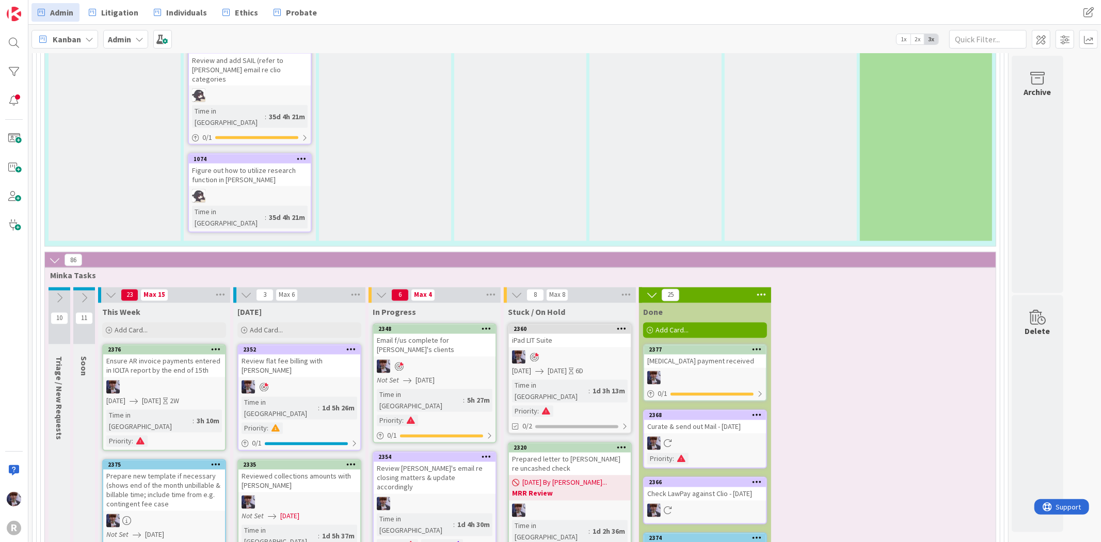
click at [713, 355] on div "[MEDICAL_DATA] payment received" at bounding box center [705, 361] width 122 height 13
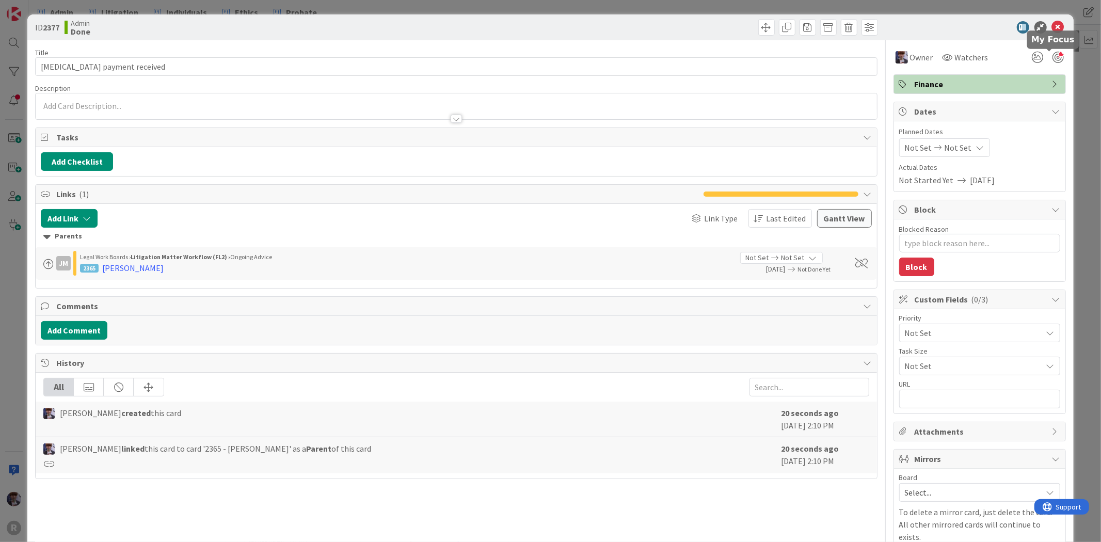
click at [1054, 60] on div at bounding box center [1058, 57] width 11 height 11
type textarea "x"
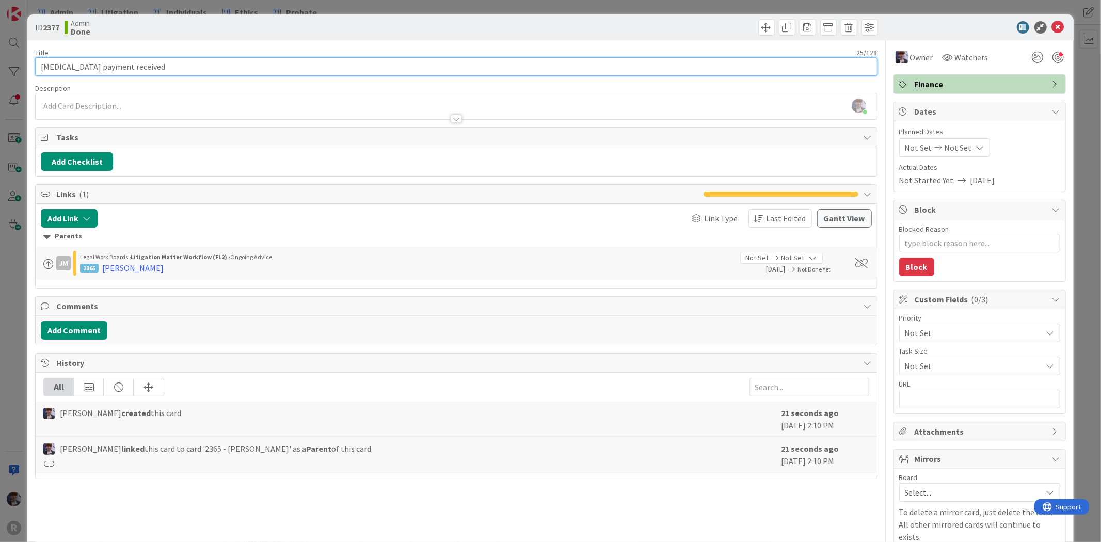
click at [40, 67] on input "[MEDICAL_DATA] payment received" at bounding box center [456, 66] width 842 height 19
type input "LegdRetainer payment received"
type textarea "x"
type input "LegRetainer payment received"
type textarea "x"
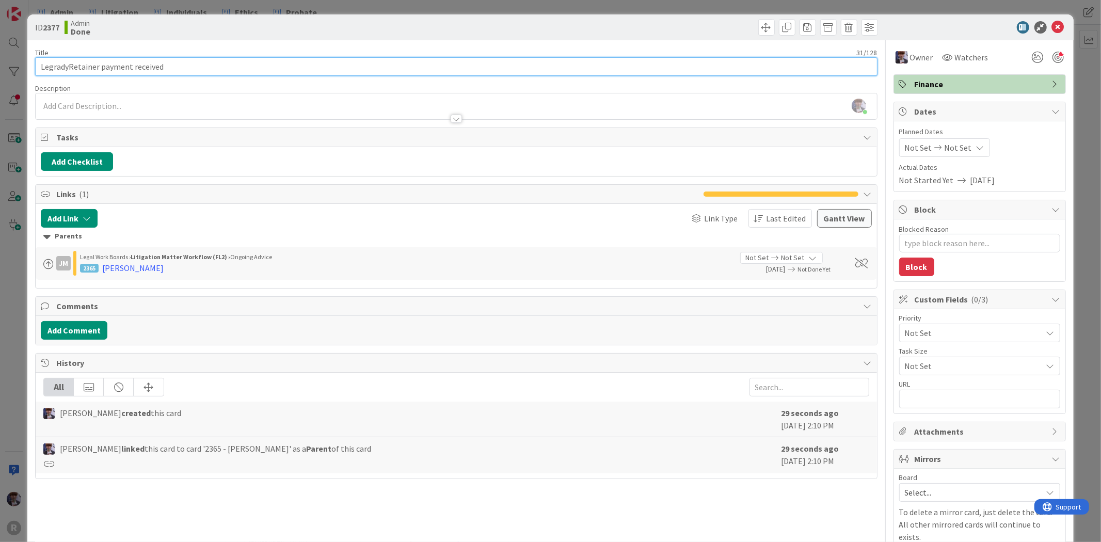
type input "Legrady [MEDICAL_DATA] payment received"
type textarea "x"
type input "Legrady [MEDICAL_DATA] payment received"
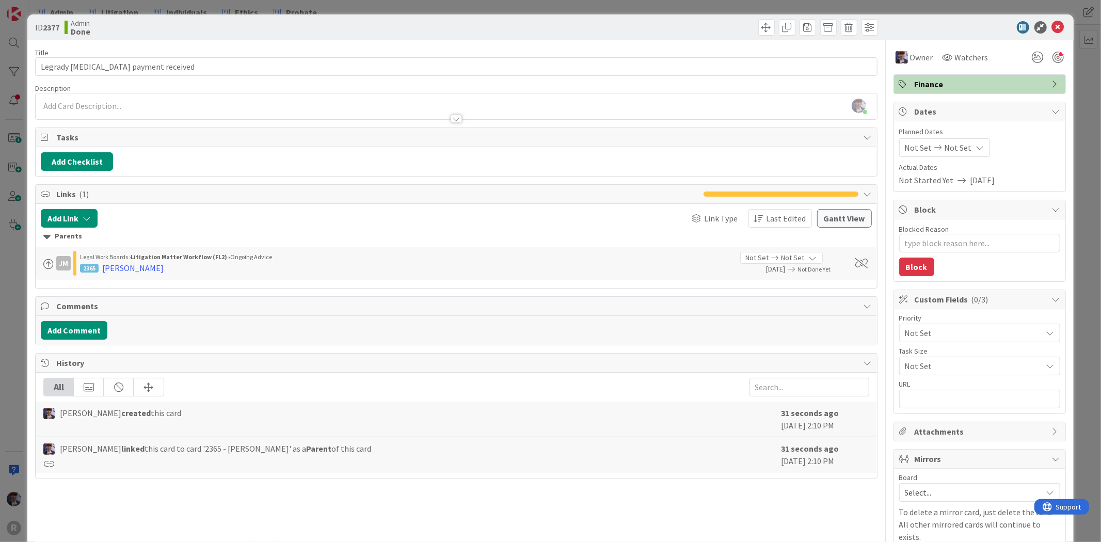
click at [20, 269] on div "ID 2377 Admin Done Title 33 / 128 Legrady [MEDICAL_DATA] payment received Descr…" at bounding box center [550, 271] width 1101 height 542
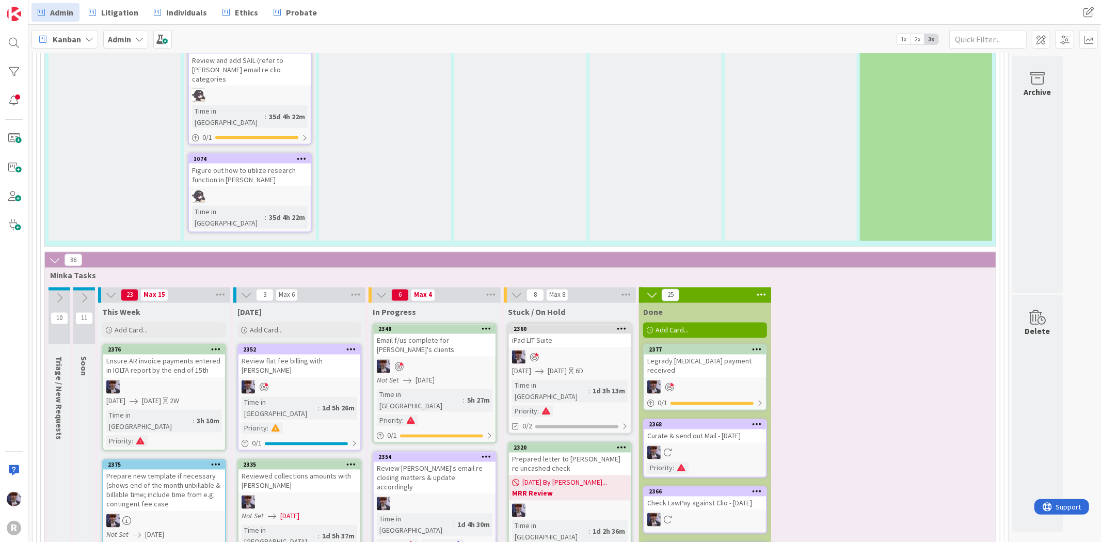
click at [712, 355] on div "Legrady [MEDICAL_DATA] payment received" at bounding box center [705, 366] width 122 height 23
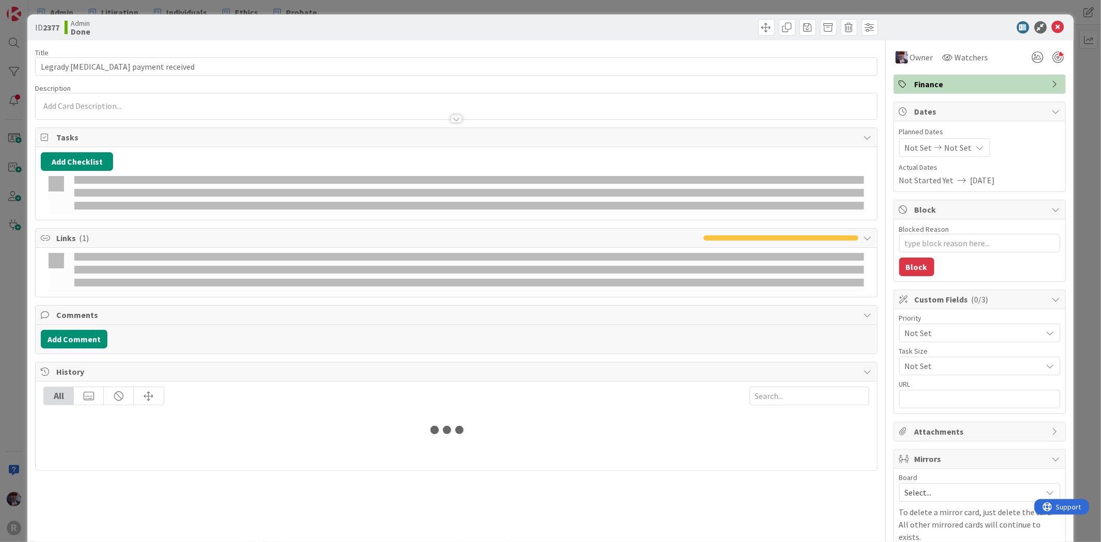
type textarea "x"
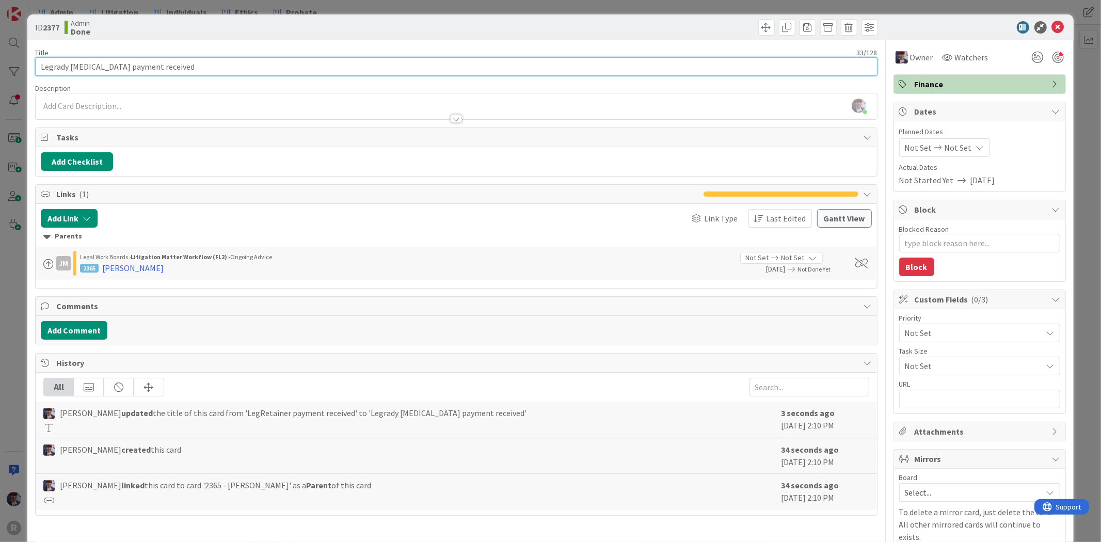
drag, startPoint x: 102, startPoint y: 66, endPoint x: 71, endPoint y: 65, distance: 30.5
click at [71, 65] on input "Legrady [MEDICAL_DATA] payment received" at bounding box center [456, 66] width 842 height 19
type input "Legrady Flat fee payment received"
type textarea "x"
type input "Legrady Flat fee payment received"
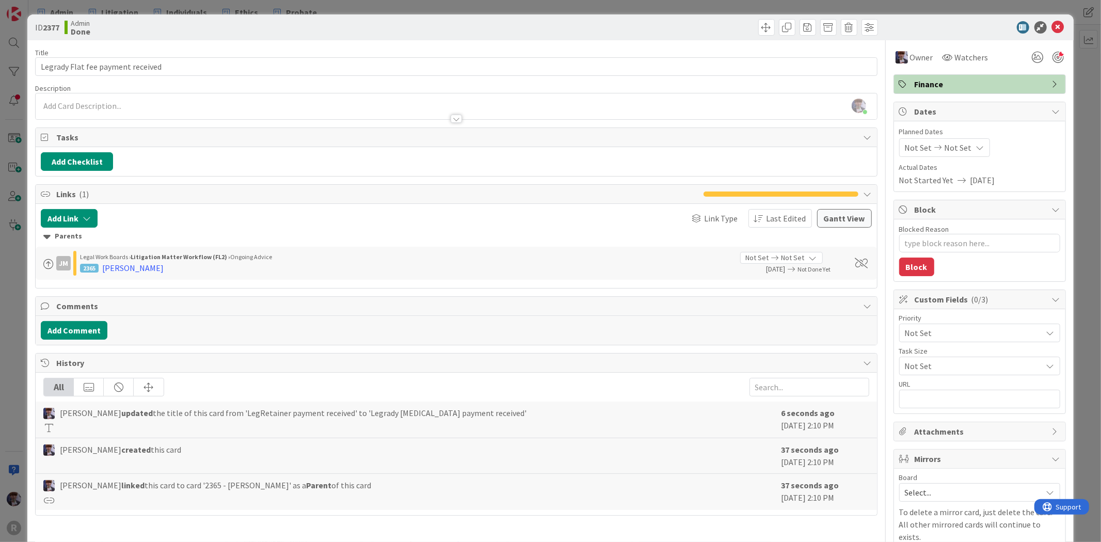
click at [23, 262] on div "ID 2377 Admin Done Title 33 / 128 Legrady Flat fee payment received Description…" at bounding box center [550, 271] width 1101 height 542
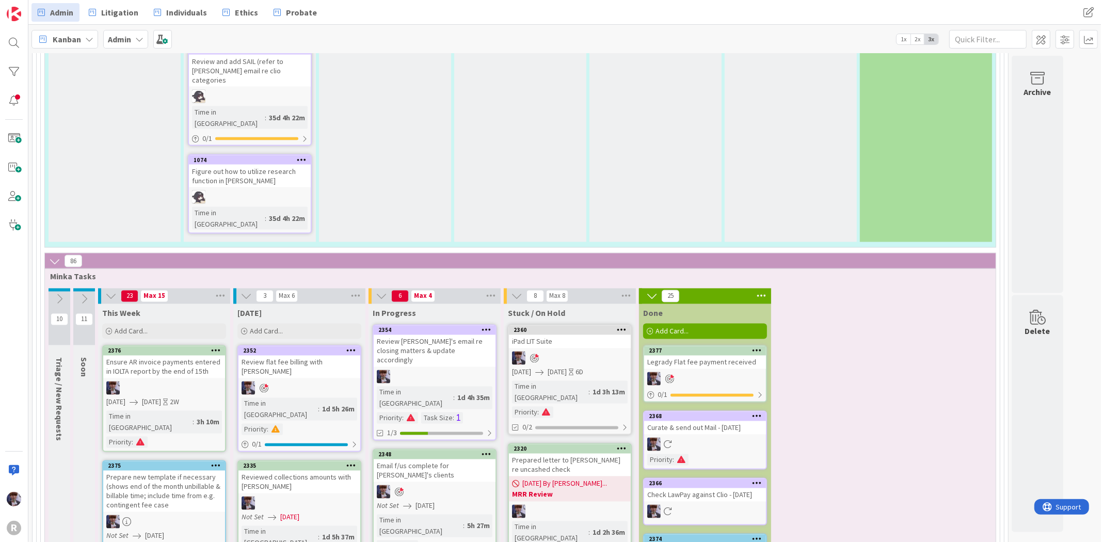
scroll to position [1429, 0]
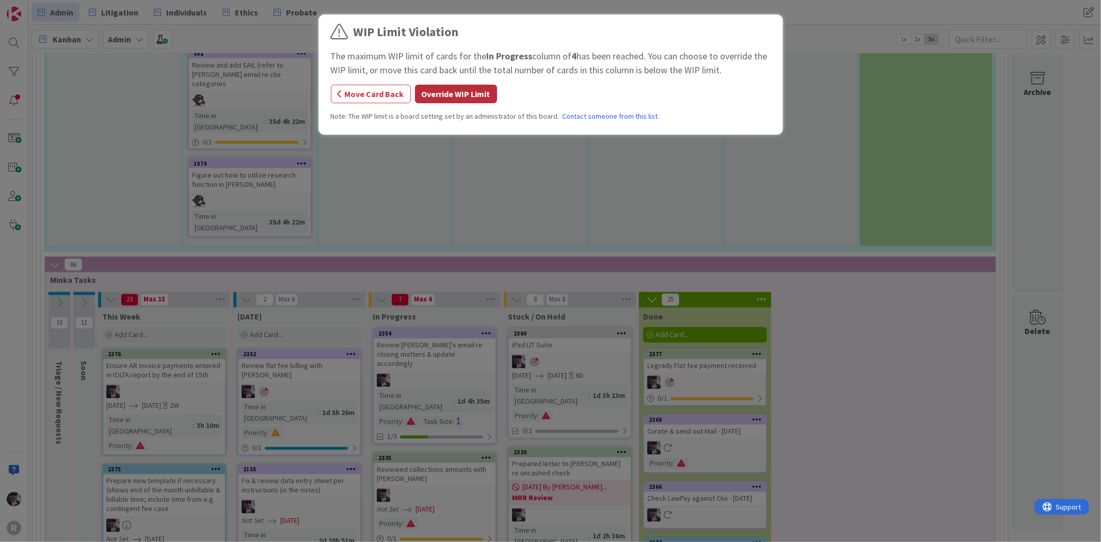
click at [465, 96] on button "Override WIP Limit" at bounding box center [456, 94] width 82 height 19
